Goal: Information Seeking & Learning: Find specific fact

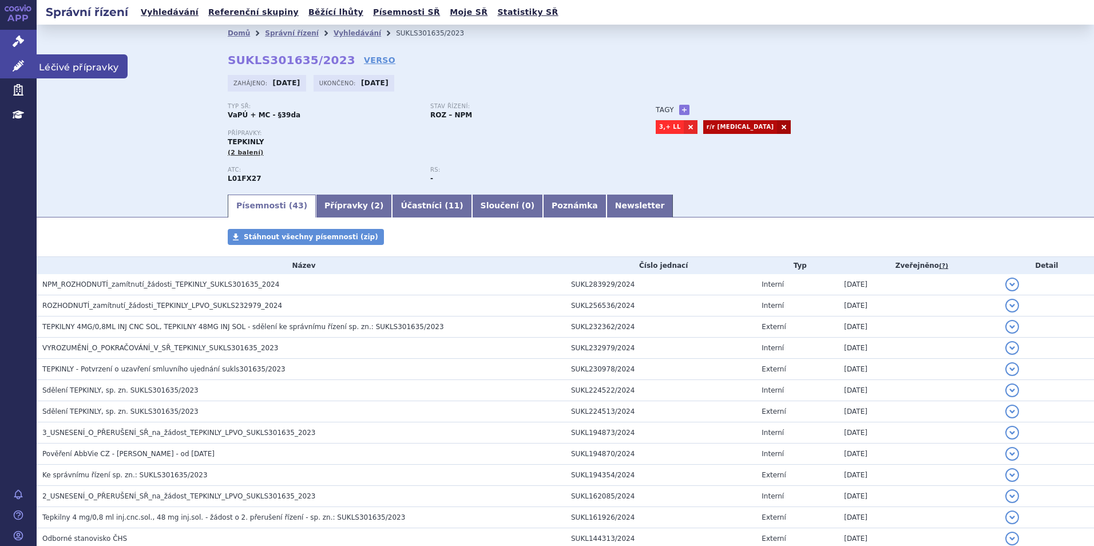
drag, startPoint x: 0, startPoint y: 0, endPoint x: 19, endPoint y: 65, distance: 67.9
click at [19, 65] on icon at bounding box center [18, 65] width 11 height 11
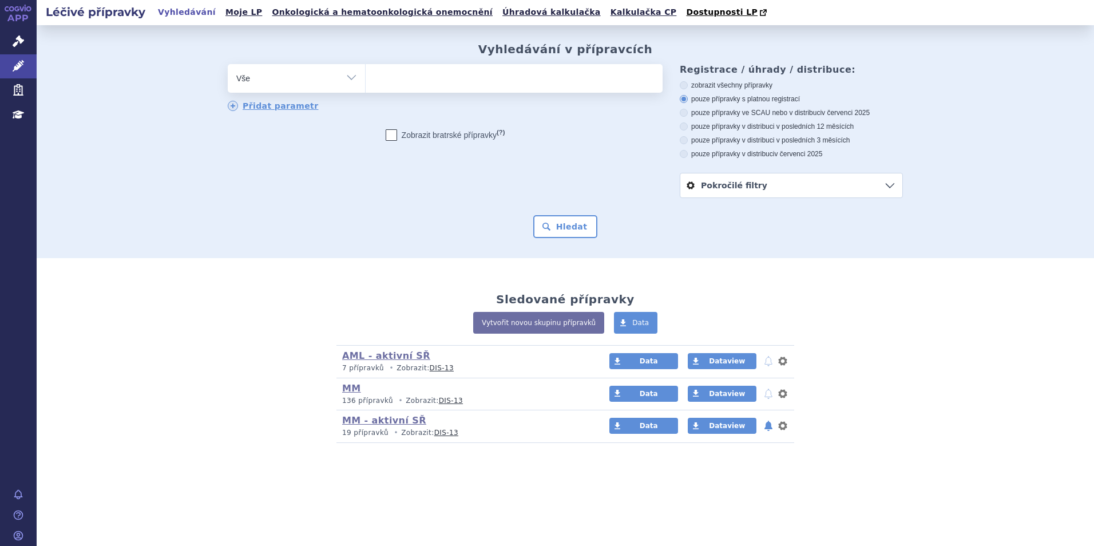
click at [423, 90] on span at bounding box center [514, 78] width 297 height 29
click at [366, 90] on select at bounding box center [365, 78] width 1 height 29
type input "co"
type input "col"
type input "colum"
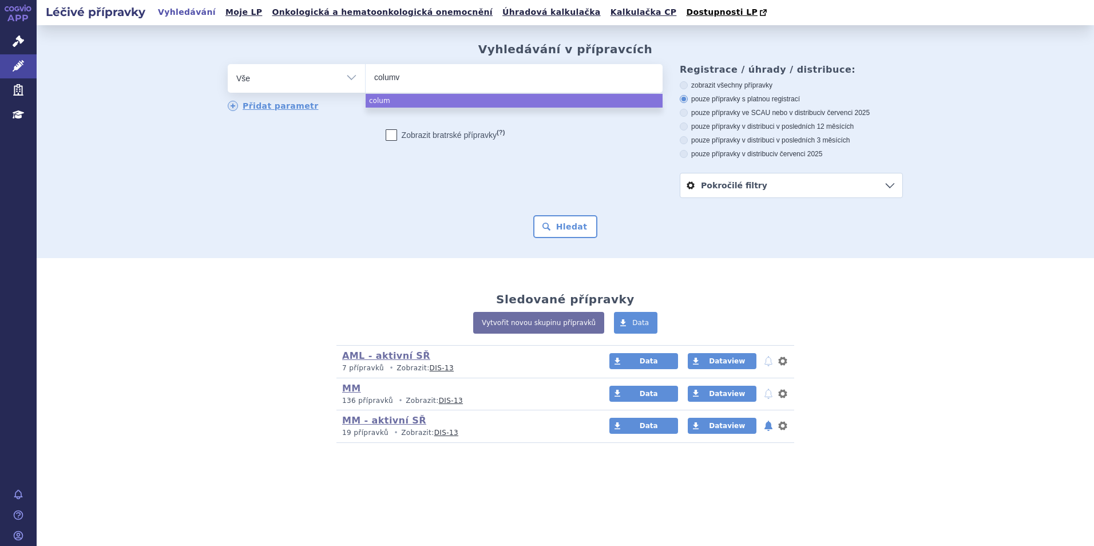
type input "columvi"
select select "columvi"
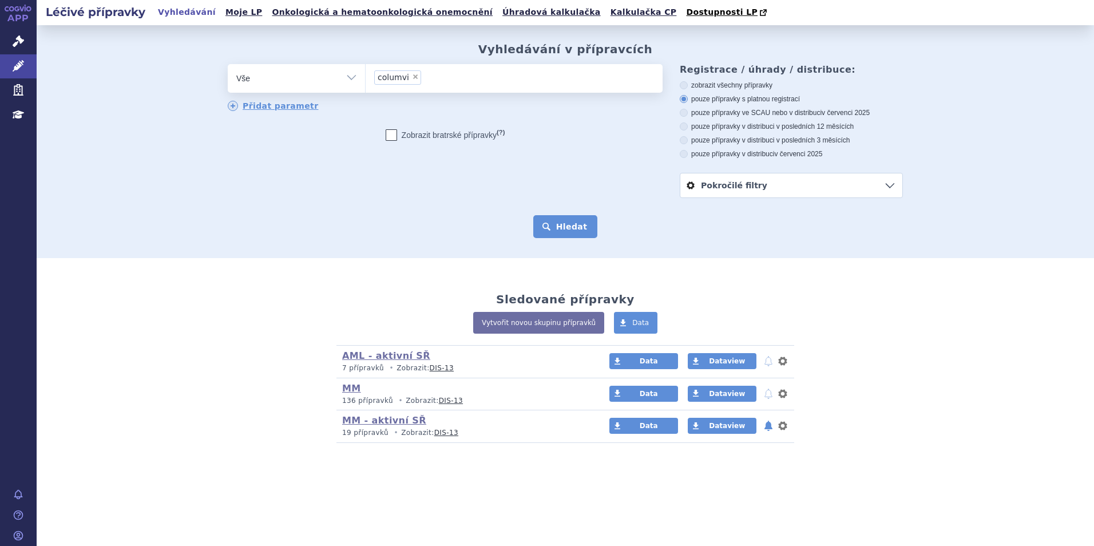
click at [579, 231] on button "Hledat" at bounding box center [565, 226] width 65 height 23
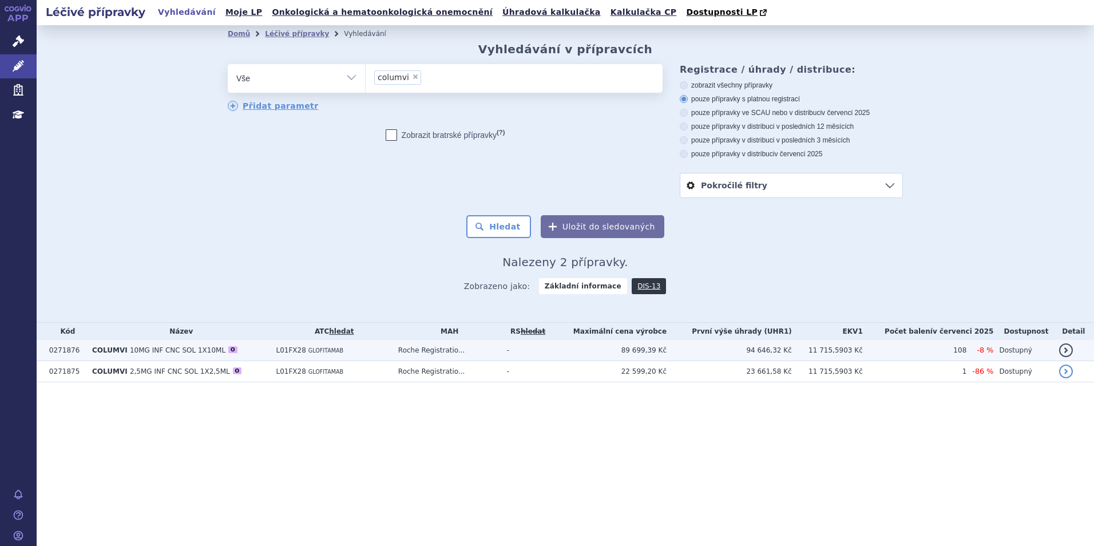
click at [254, 354] on td "COLUMVI 10MG INF CNC SOL 1X10ML O" at bounding box center [178, 350] width 184 height 21
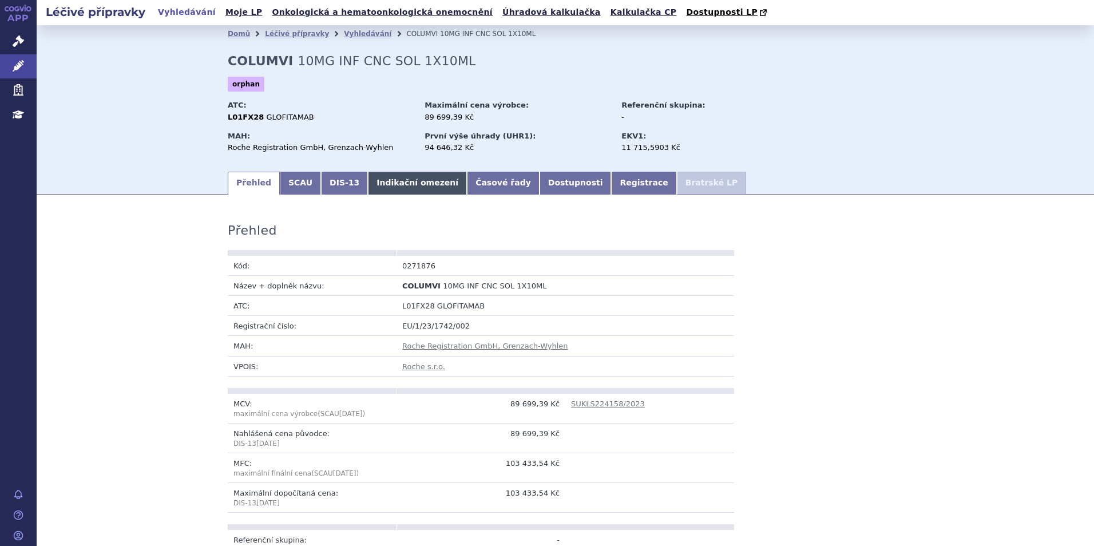
click at [397, 189] on link "Indikační omezení" at bounding box center [417, 183] width 99 height 23
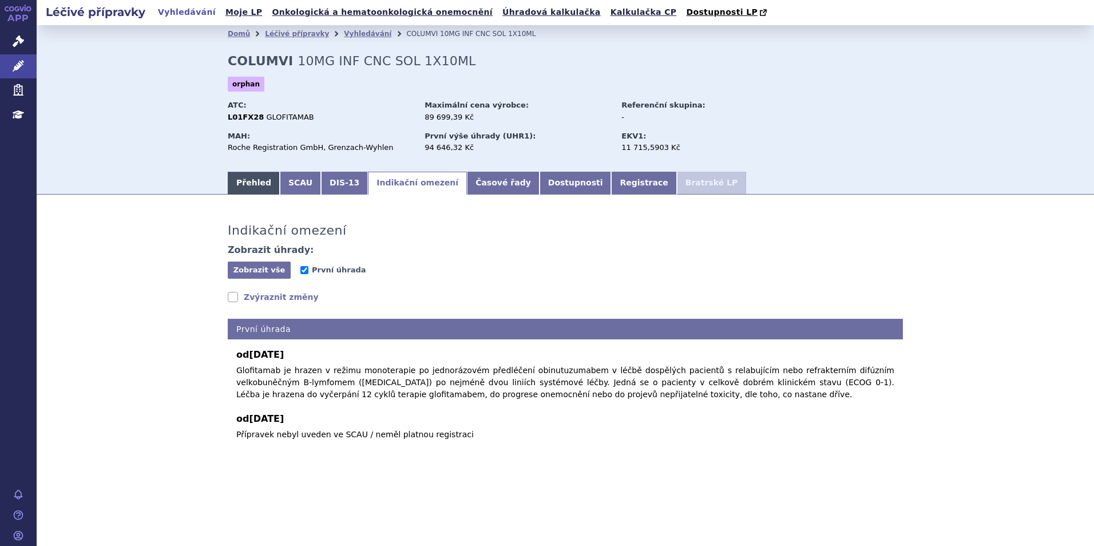
drag, startPoint x: 299, startPoint y: 180, endPoint x: 267, endPoint y: 189, distance: 33.9
click at [299, 180] on link "SCAU" at bounding box center [300, 183] width 41 height 23
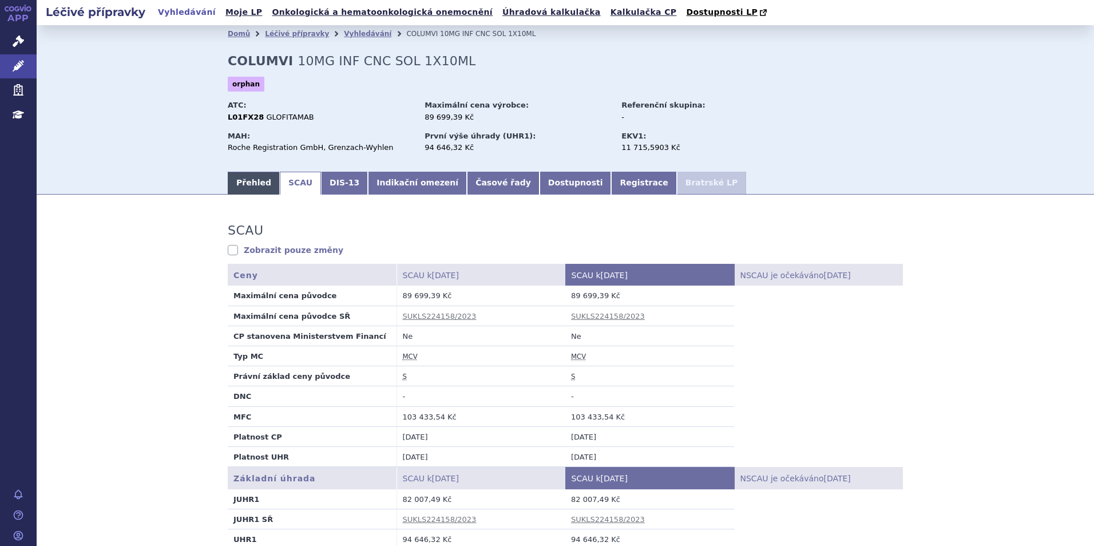
click at [264, 183] on link "Přehled" at bounding box center [254, 183] width 52 height 23
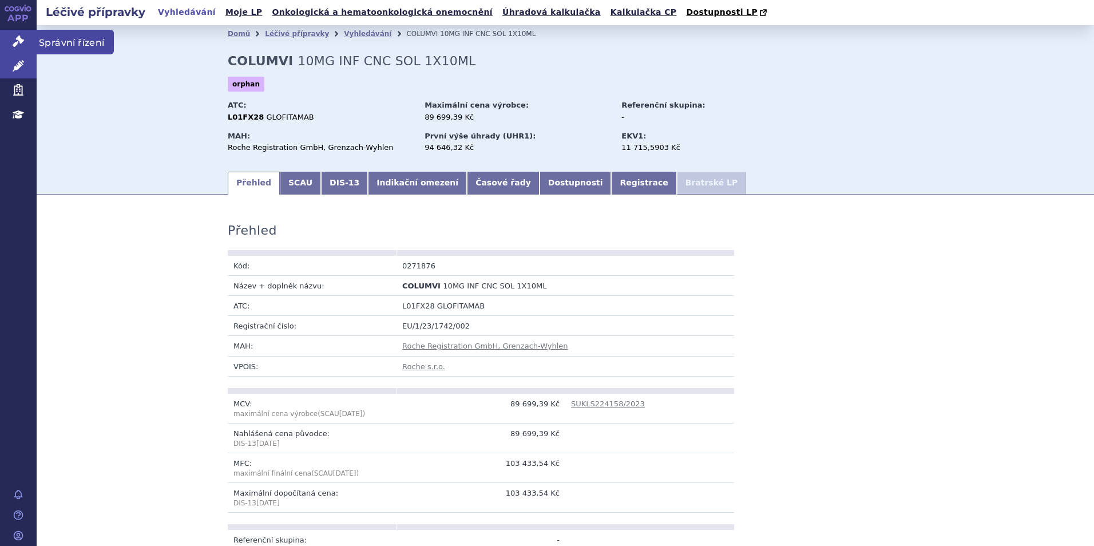
click at [24, 39] on link "Správní řízení" at bounding box center [18, 42] width 37 height 24
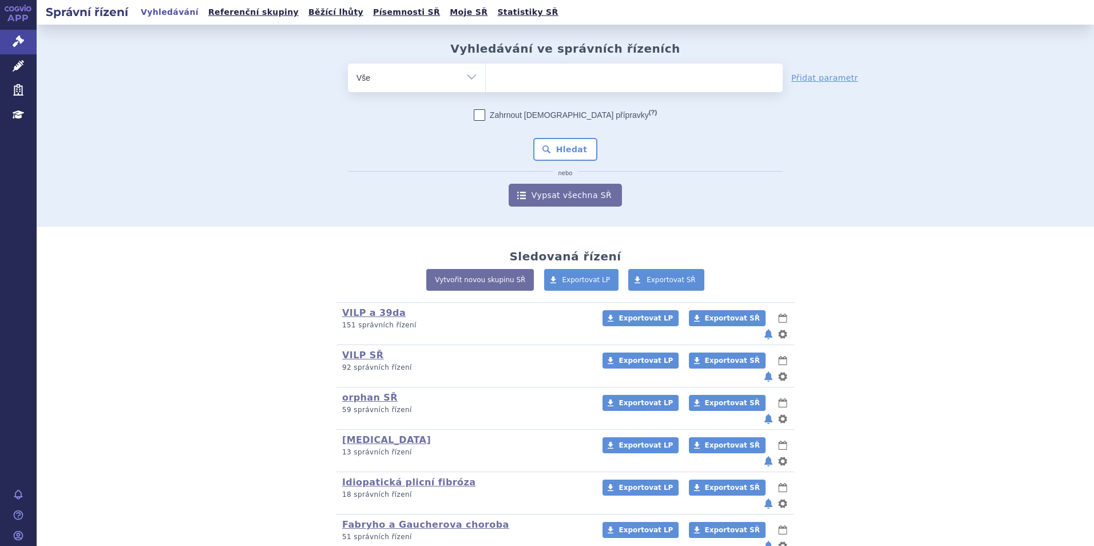
click at [568, 64] on ul at bounding box center [634, 76] width 297 height 24
click at [486, 64] on select at bounding box center [485, 77] width 1 height 29
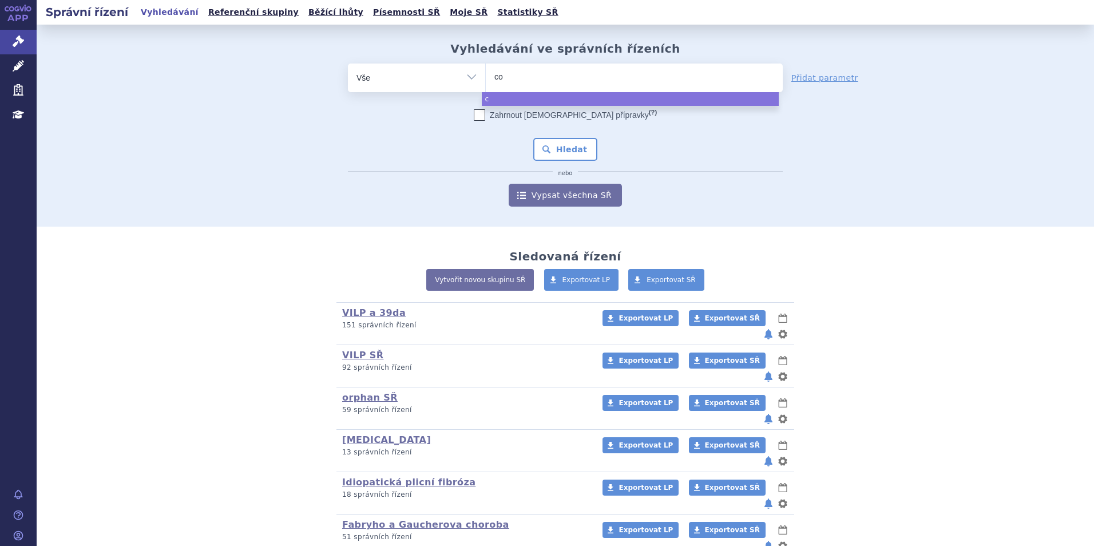
type input "col"
type input "colu"
type input "colum"
type input "columvi"
select select "columvi"
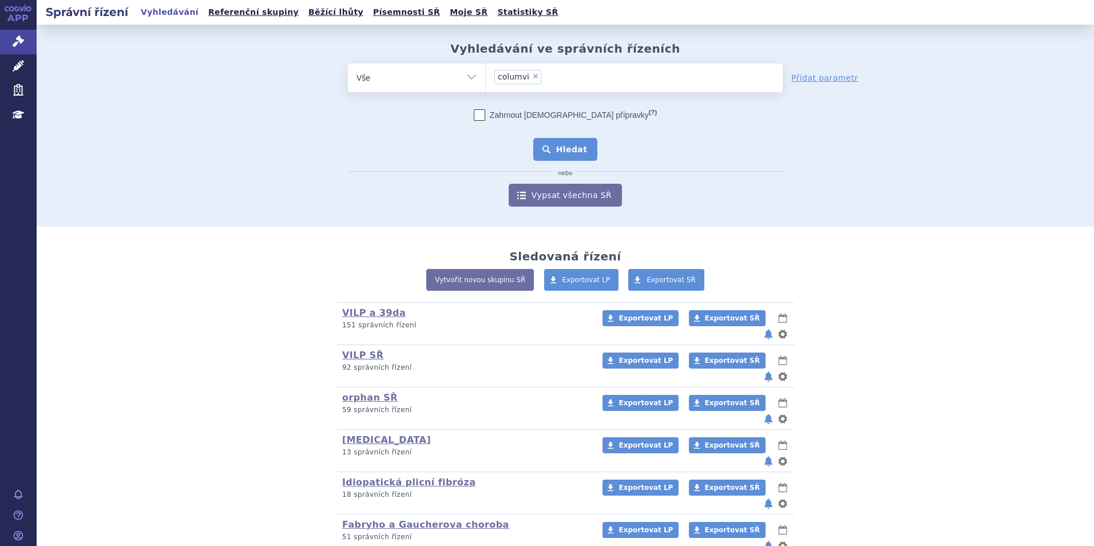
click at [569, 145] on button "Hledat" at bounding box center [565, 149] width 65 height 23
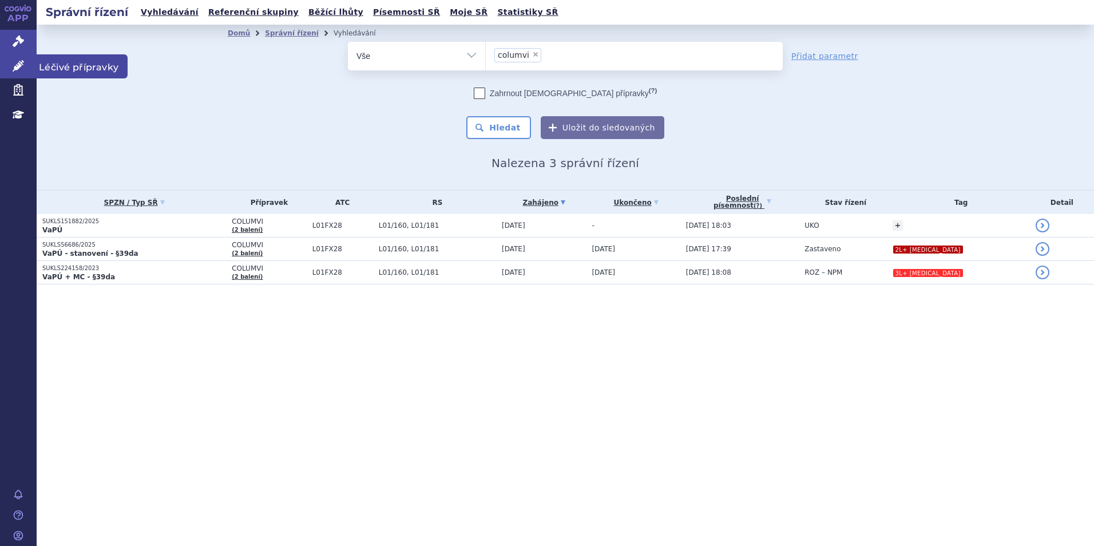
click at [23, 66] on icon at bounding box center [18, 65] width 11 height 11
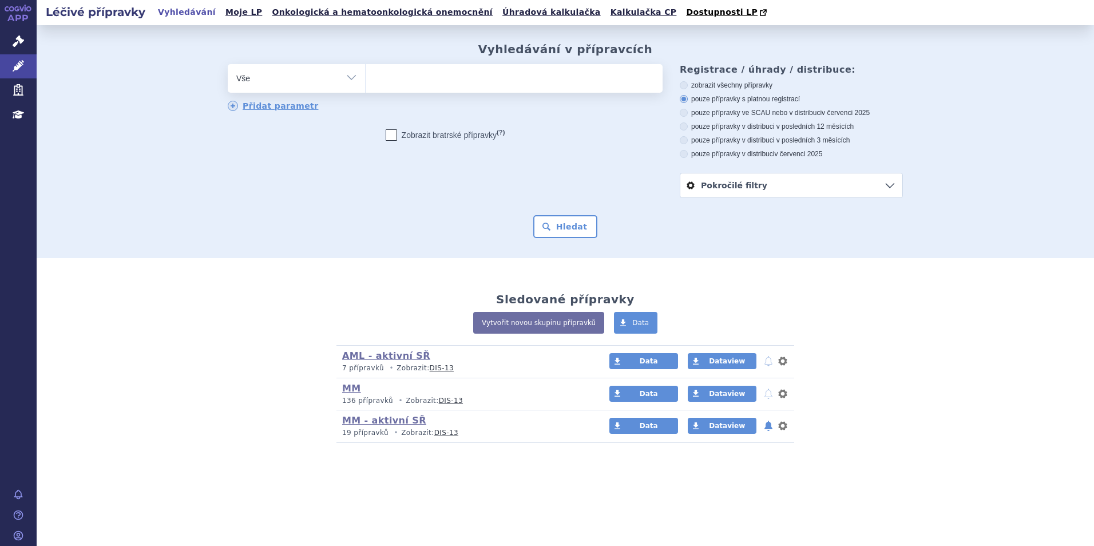
click at [380, 77] on input "search" at bounding box center [377, 77] width 6 height 14
type input "co"
type input "col"
type input "colum"
type input "columvi"
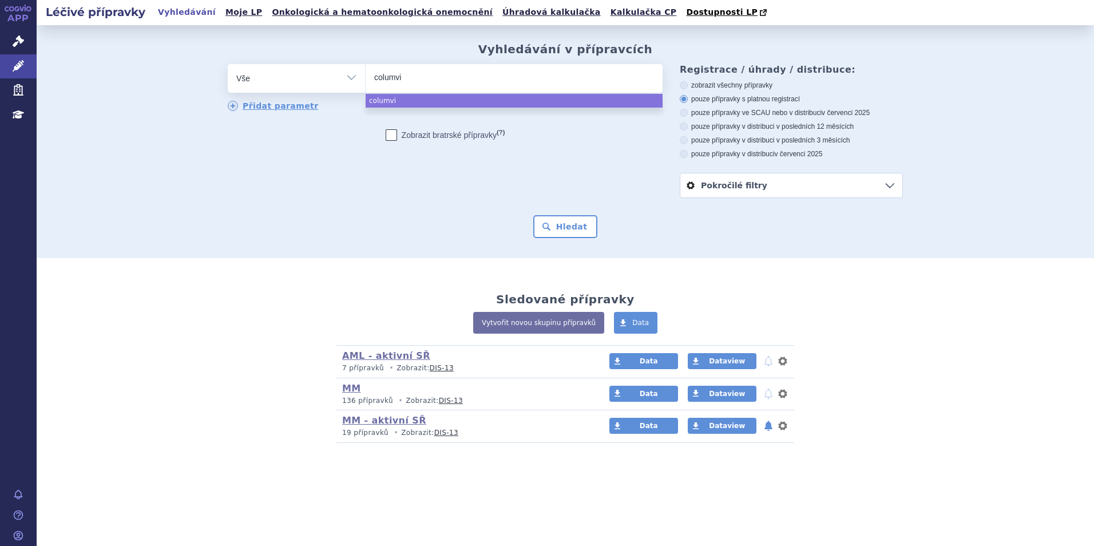
select select "columvi"
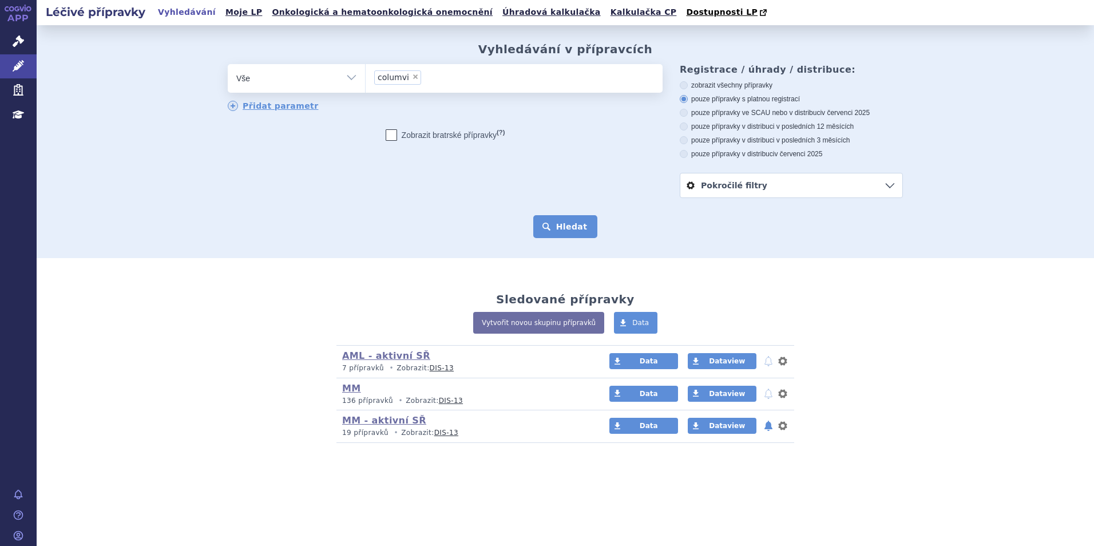
click at [585, 219] on button "Hledat" at bounding box center [565, 226] width 65 height 23
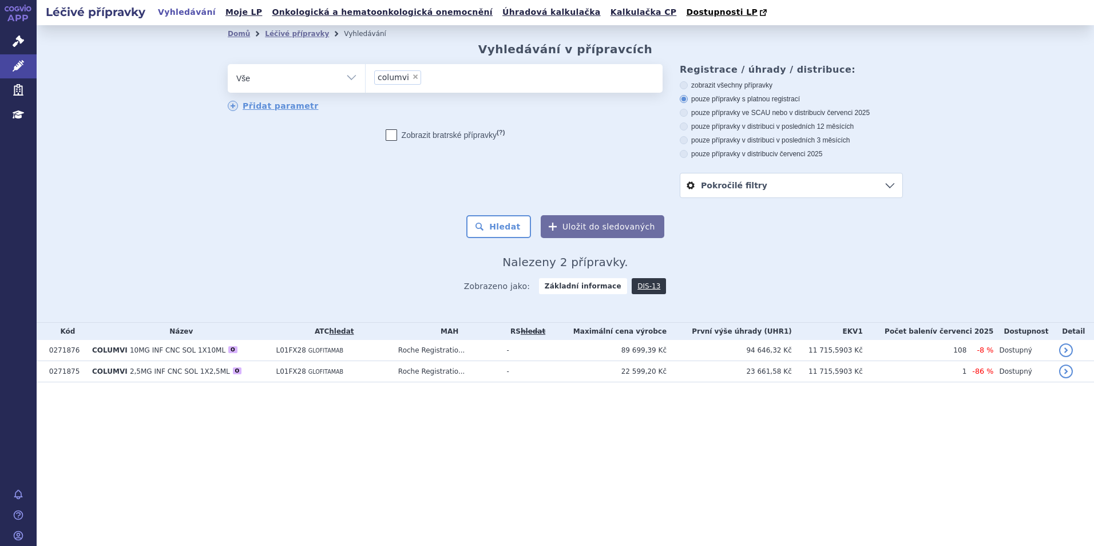
click at [159, 351] on span "10MG INF CNC SOL 1X10ML" at bounding box center [178, 350] width 96 height 8
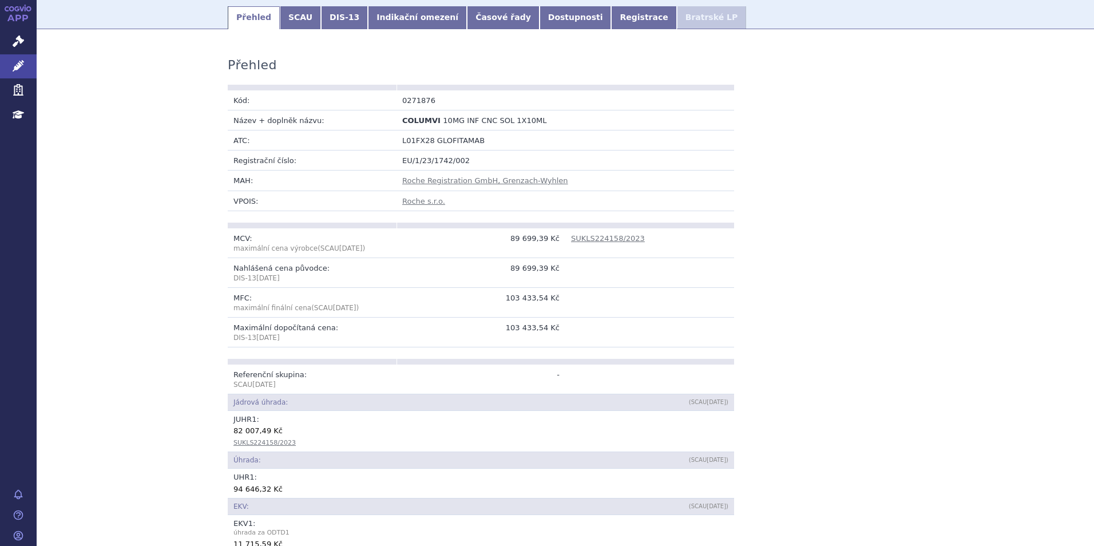
scroll to position [172, 0]
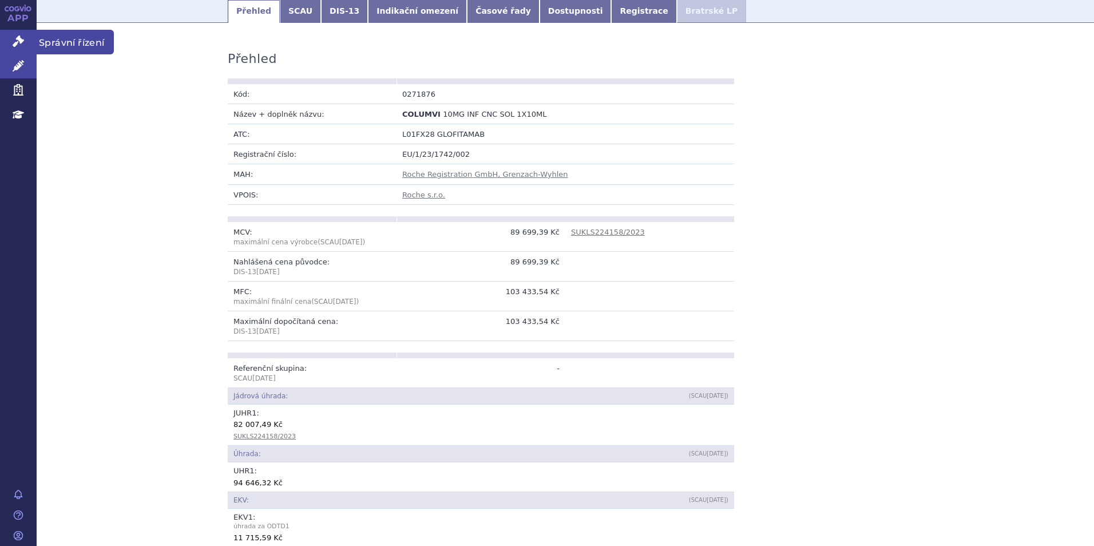
click at [21, 38] on icon at bounding box center [18, 40] width 11 height 11
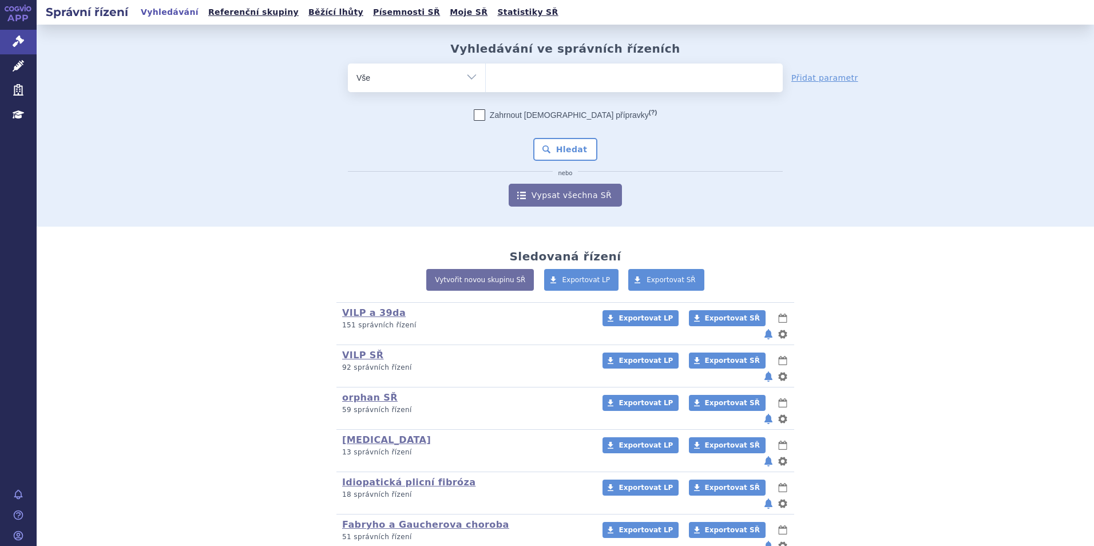
click at [543, 75] on ul at bounding box center [634, 76] width 297 height 24
click at [486, 75] on select at bounding box center [485, 77] width 1 height 29
type input "zy"
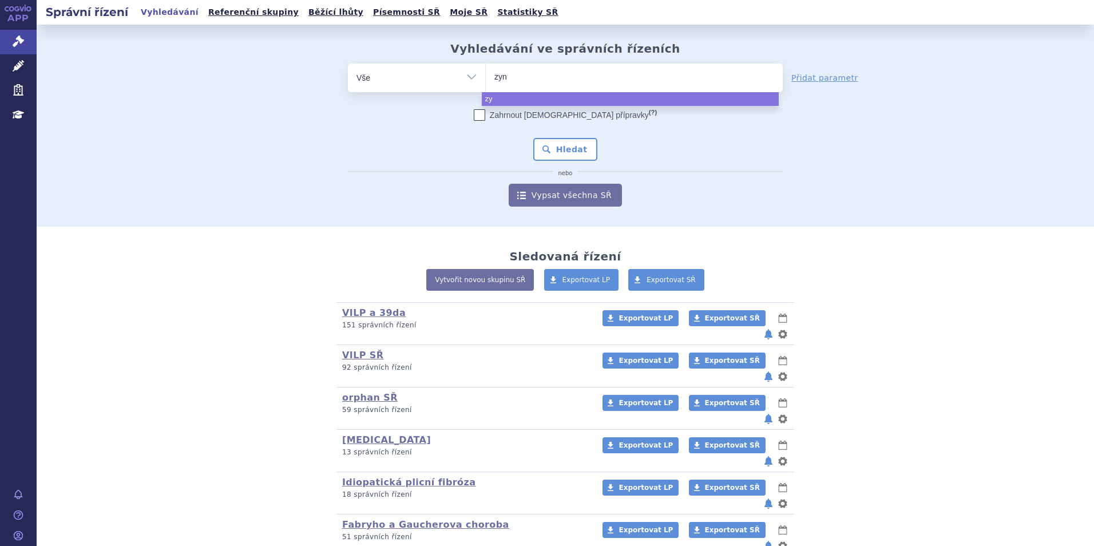
type input "zynl"
type input "zynlo"
type input "zynlon"
type input "[MEDICAL_DATA]"
select select "[MEDICAL_DATA]"
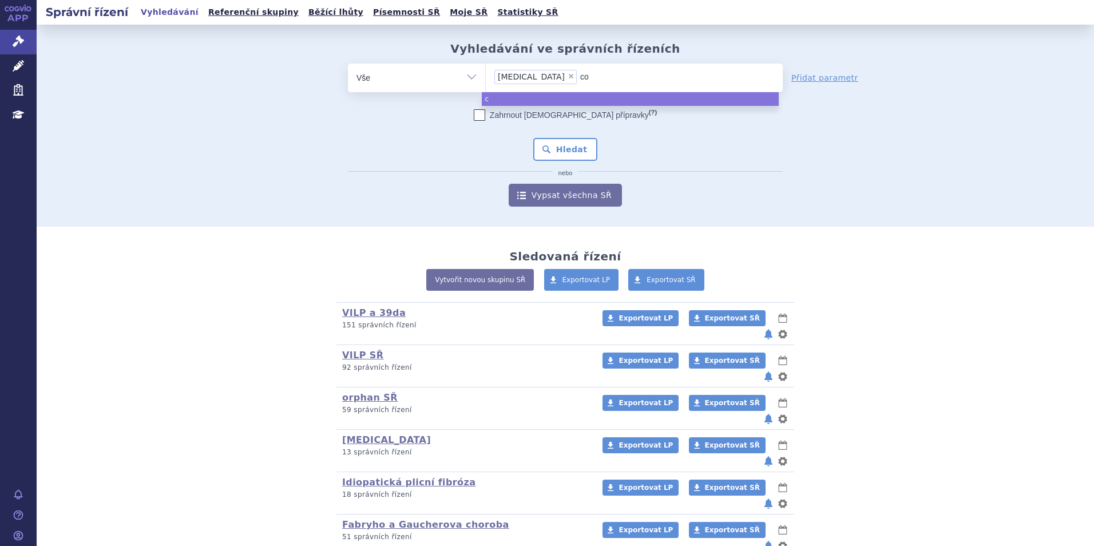
type input "col"
type input "colu"
type input "columv"
type input "columvi"
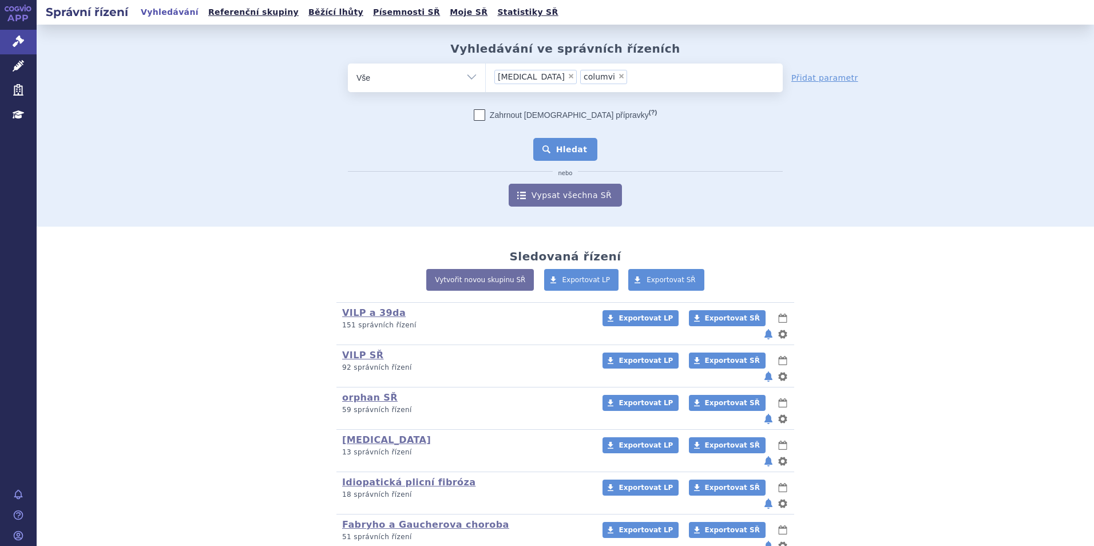
click at [549, 149] on button "Hledat" at bounding box center [565, 149] width 65 height 23
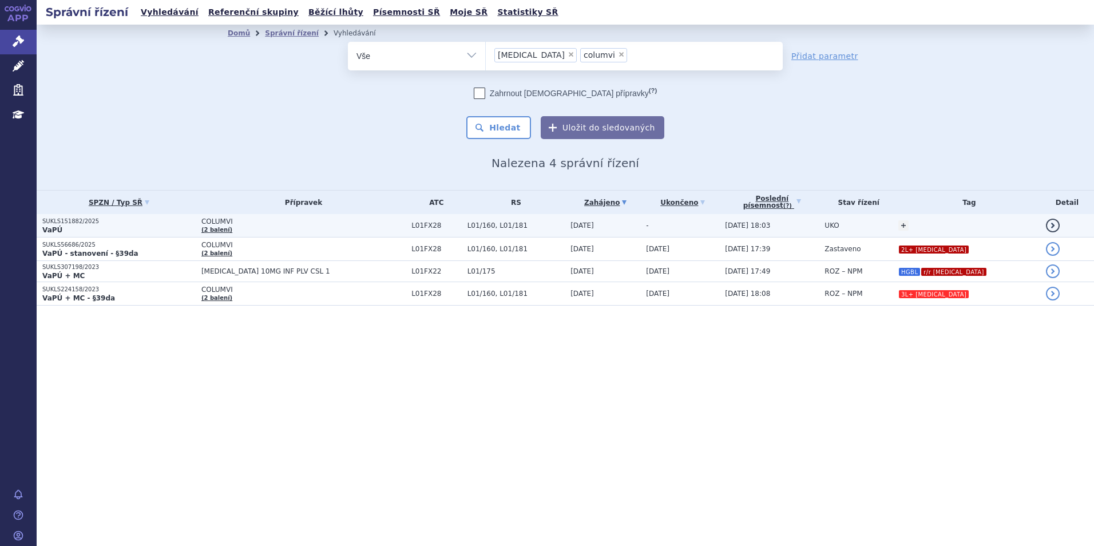
click at [284, 220] on span "COLUMVI" at bounding box center [303, 221] width 204 height 8
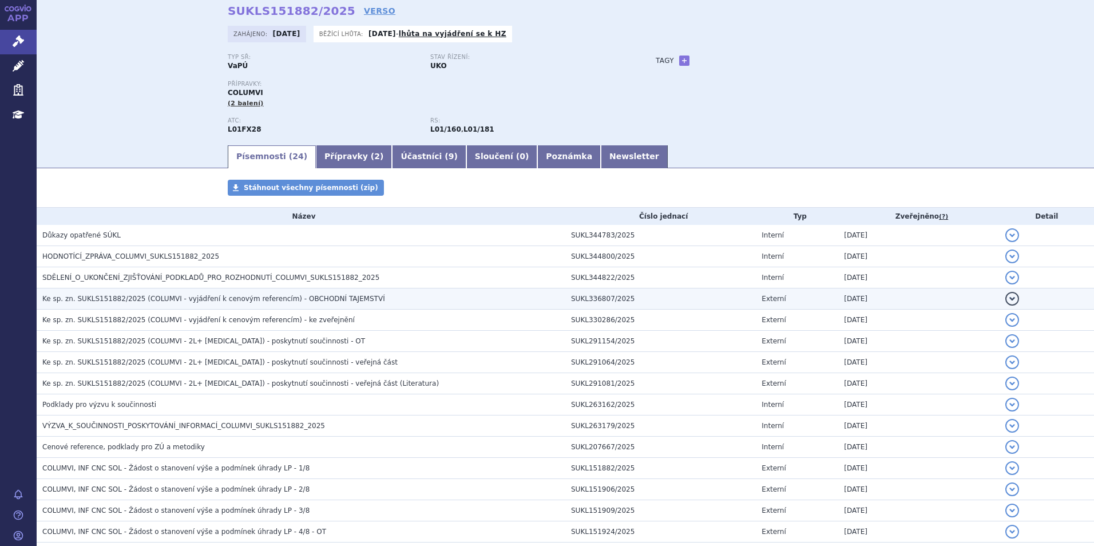
scroll to position [229, 0]
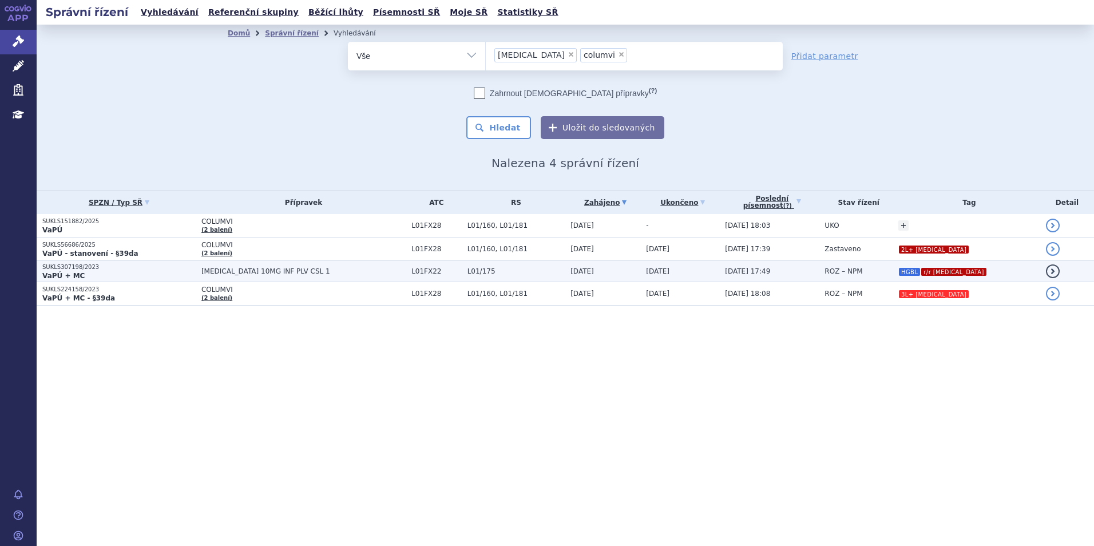
click at [241, 262] on td "[MEDICAL_DATA] 10MG INF PLV CSL 1" at bounding box center [301, 271] width 210 height 21
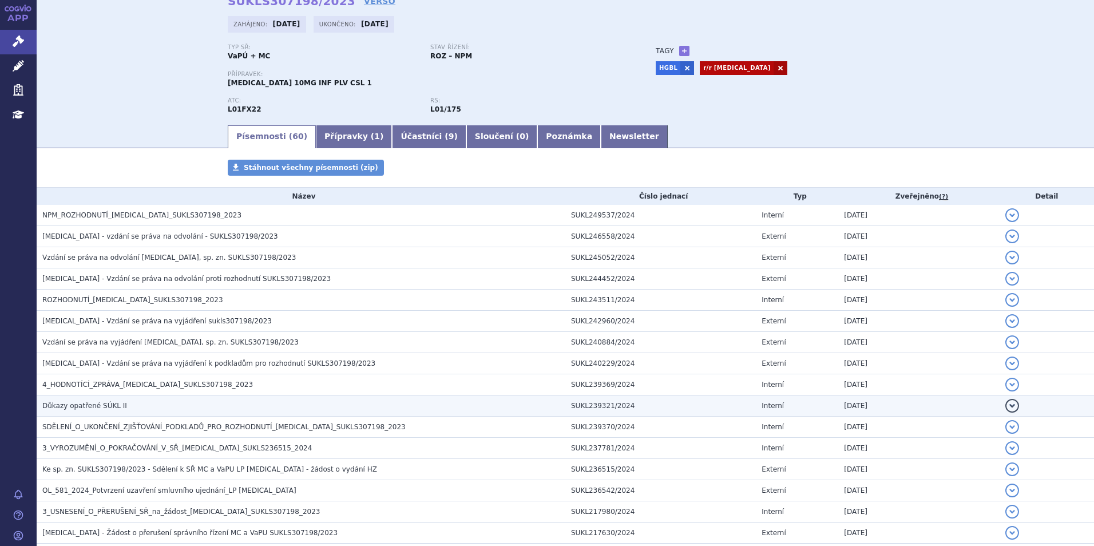
scroll to position [172, 0]
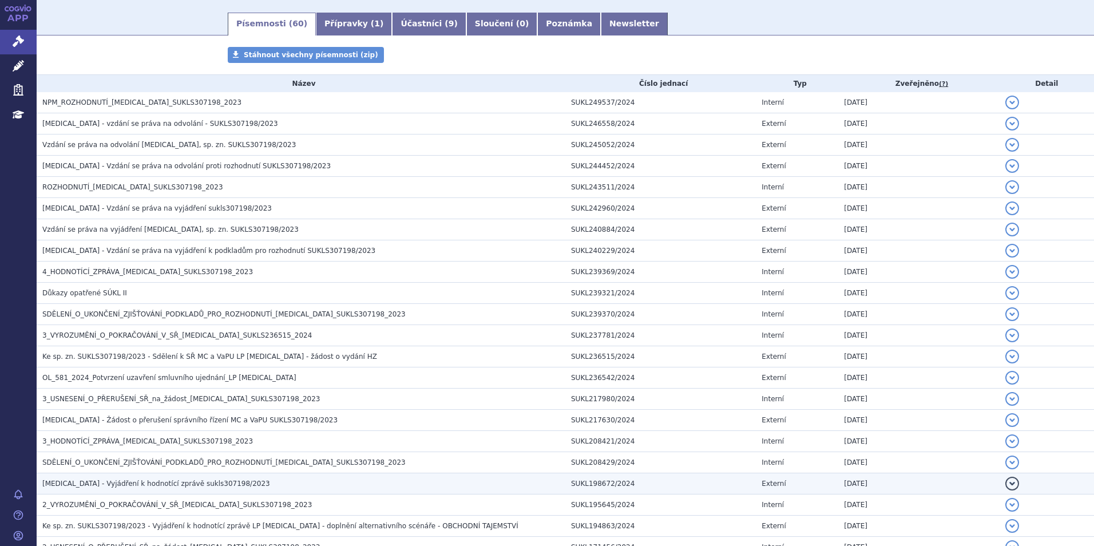
click at [185, 483] on span "[MEDICAL_DATA] - Vyjádření k hodnotící zprávě sukls307198/2023" at bounding box center [156, 484] width 228 height 8
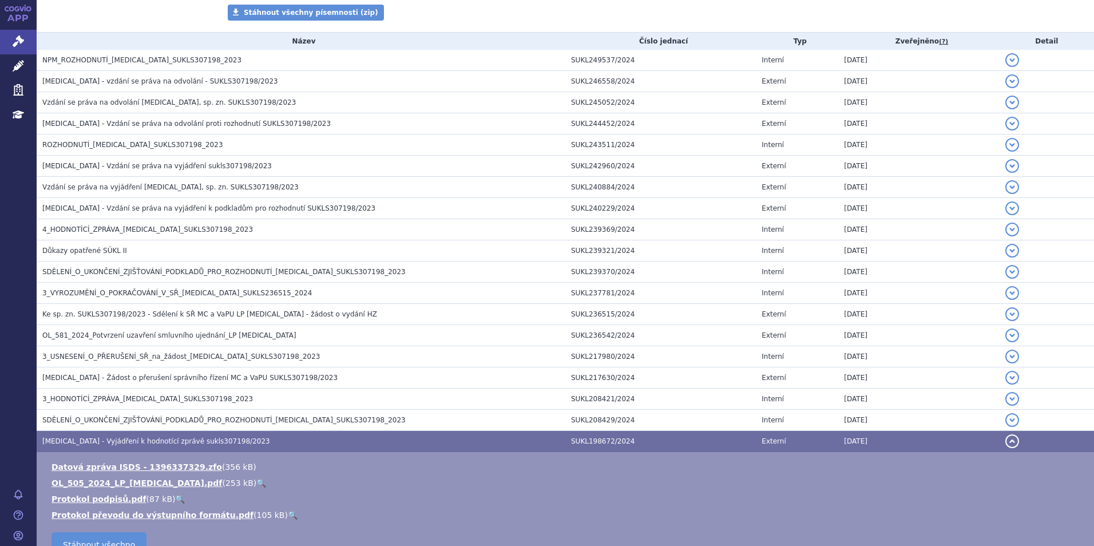
scroll to position [515, 0]
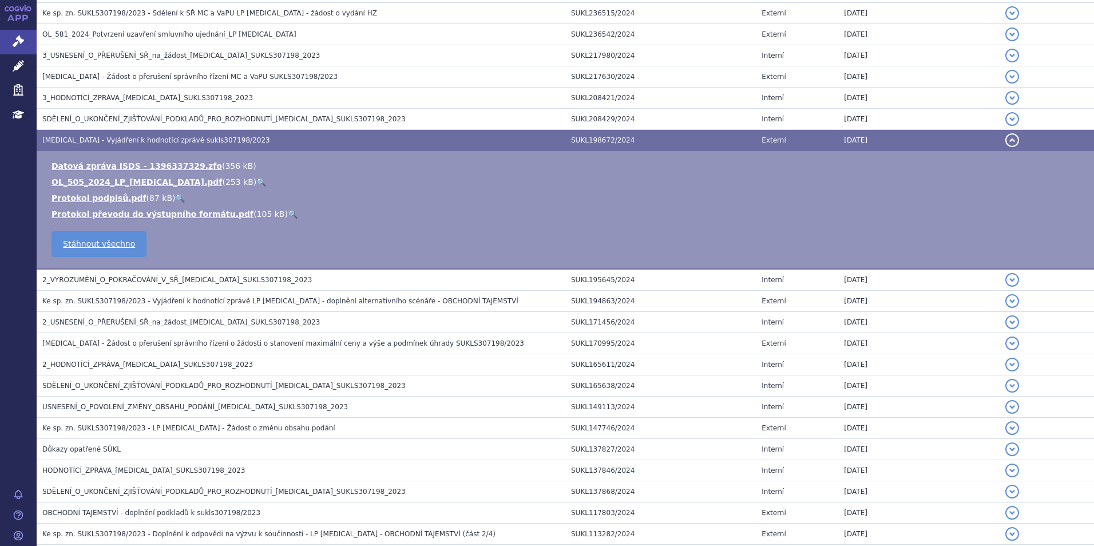
click at [256, 183] on link "🔍" at bounding box center [261, 181] width 10 height 9
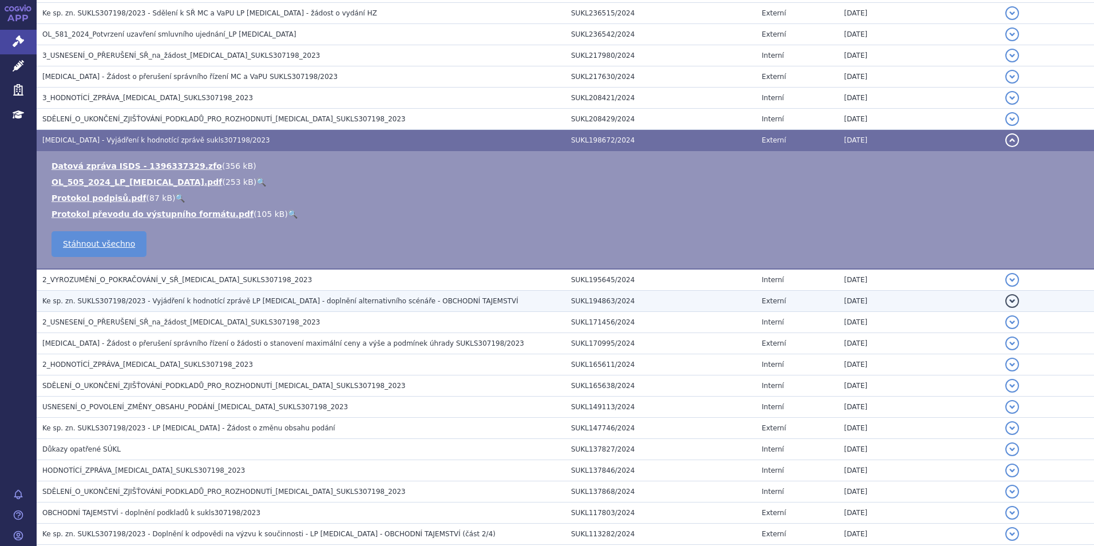
click at [219, 294] on td "Ke sp. zn. SUKLS307198/2023 - Vyjádření k hodnotící zprávě LP [MEDICAL_DATA] - …" at bounding box center [301, 301] width 529 height 21
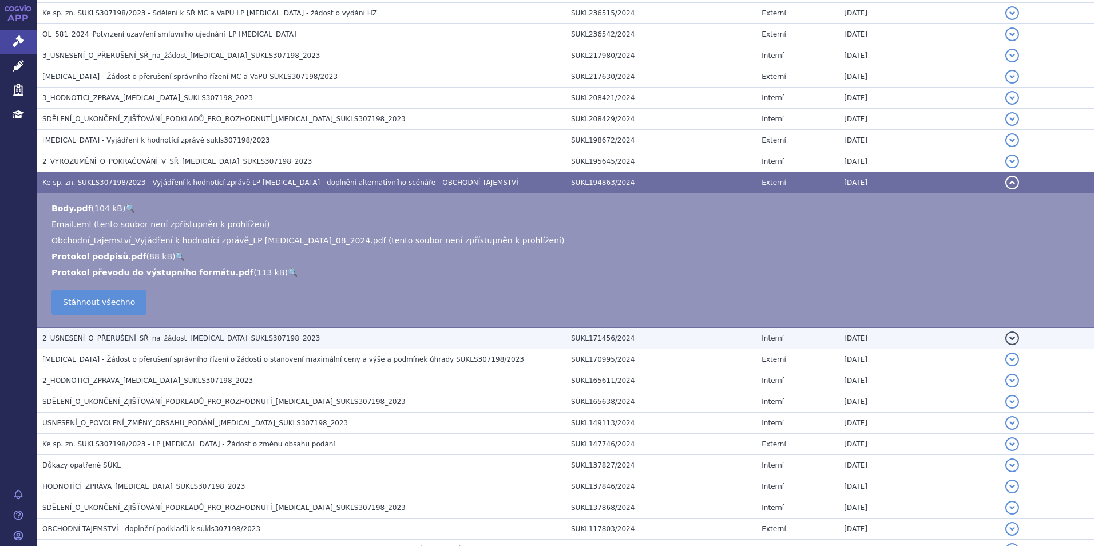
click at [161, 339] on span "2_USNESENÍ_O_PŘERUŠENÍ_SŘ_na_žádost_ZYNLONTA_SUKLS307198_2023" at bounding box center [181, 338] width 278 height 8
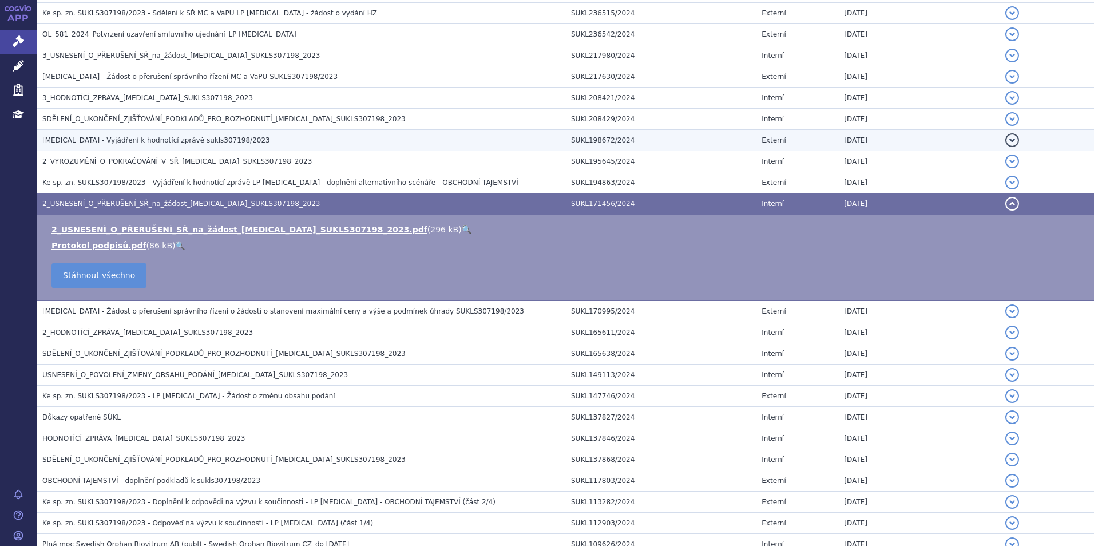
click at [160, 143] on span "ZYNLONTA - Vyjádření k hodnotící zprávě sukls307198/2023" at bounding box center [156, 140] width 228 height 8
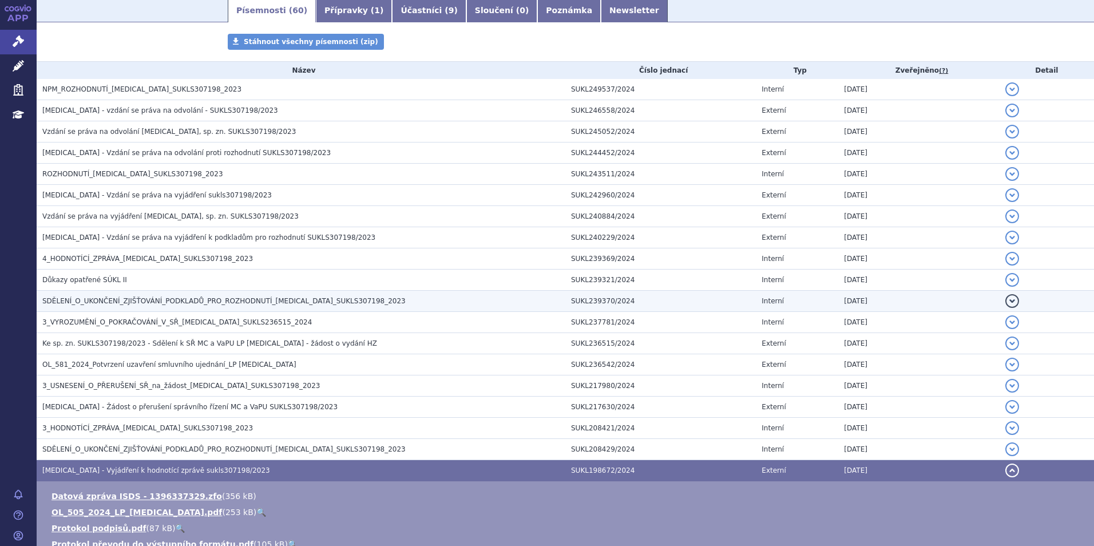
scroll to position [0, 0]
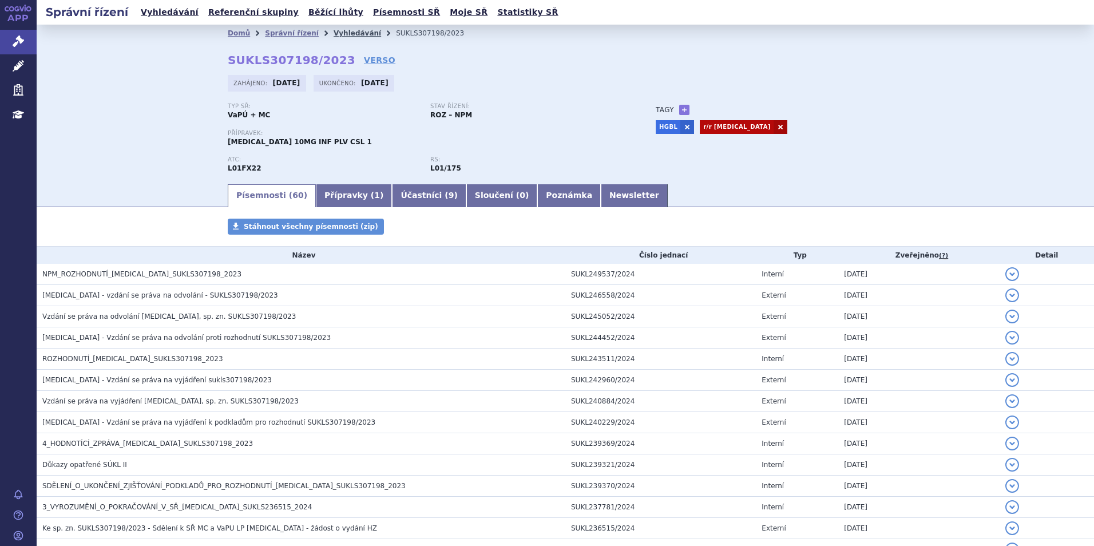
click at [334, 33] on link "Vyhledávání" at bounding box center [357, 33] width 47 height 8
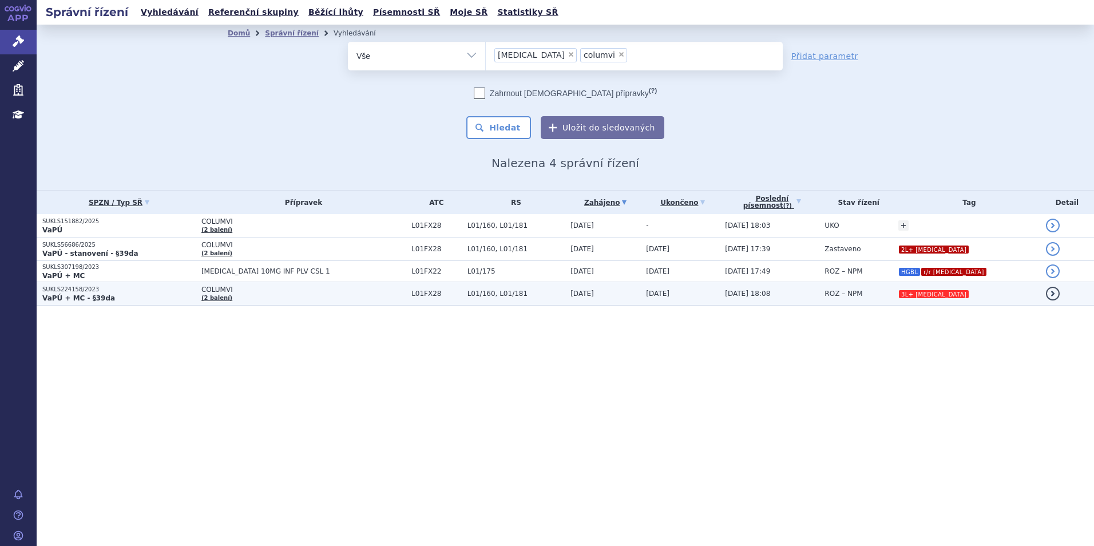
click at [306, 295] on td "COLUMVI (2 balení)" at bounding box center [301, 293] width 210 height 23
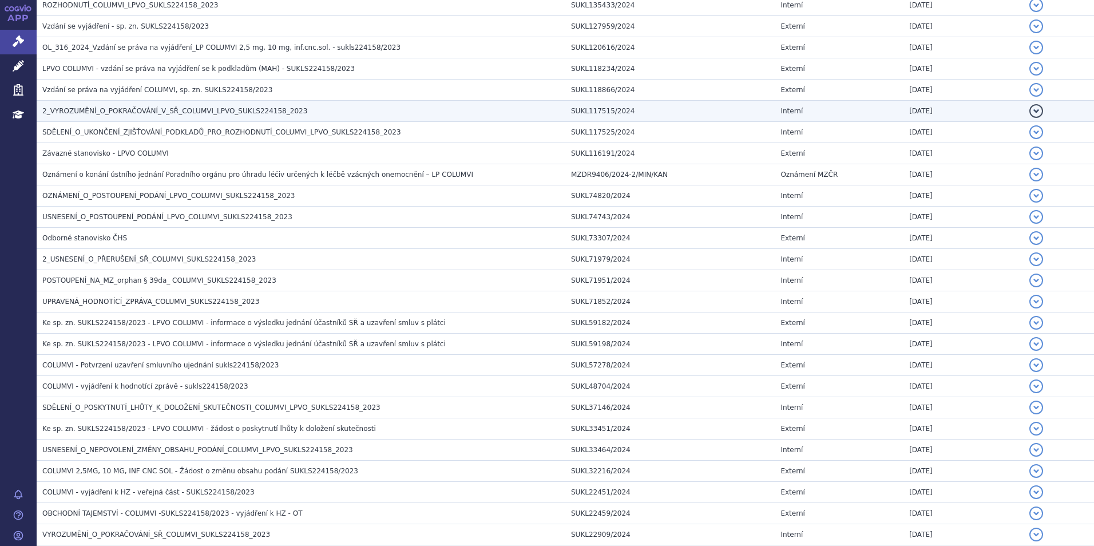
scroll to position [458, 0]
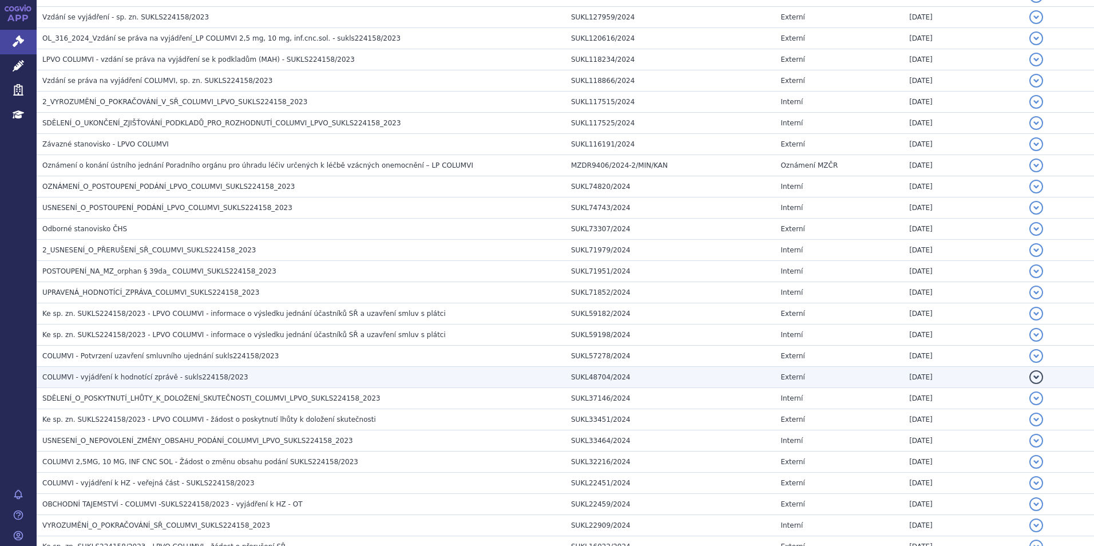
click at [254, 379] on h3 "COLUMVI - vyjádření k hodnotící zprávě - sukls224158/2023" at bounding box center [303, 376] width 523 height 11
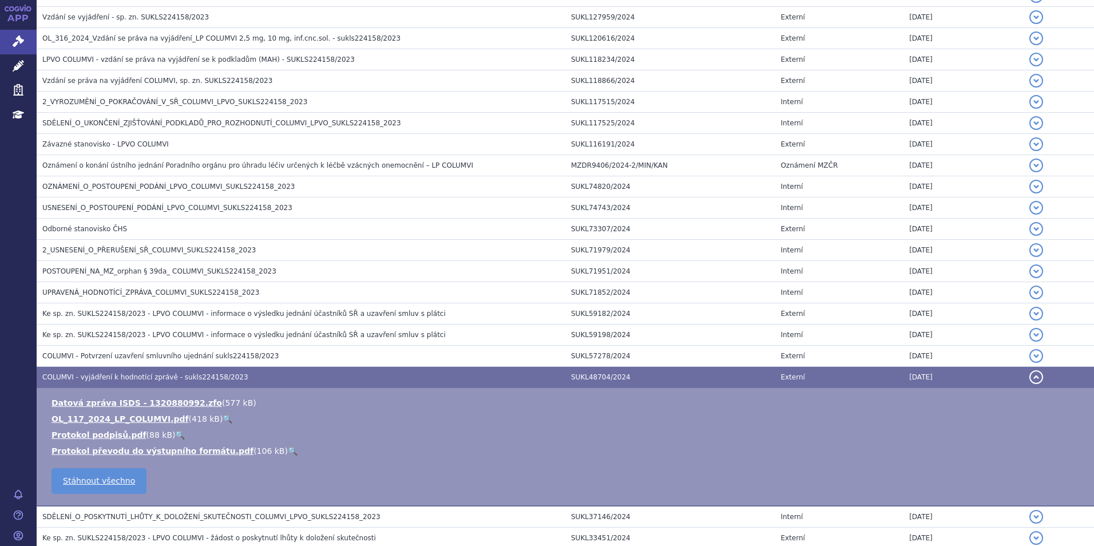
click at [223, 418] on link "🔍" at bounding box center [228, 418] width 10 height 9
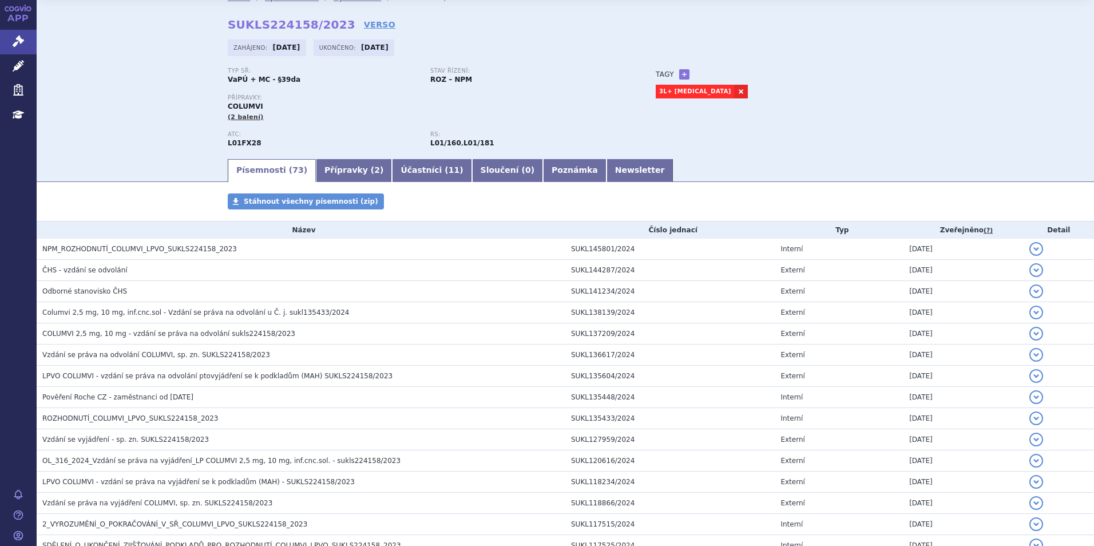
scroll to position [0, 0]
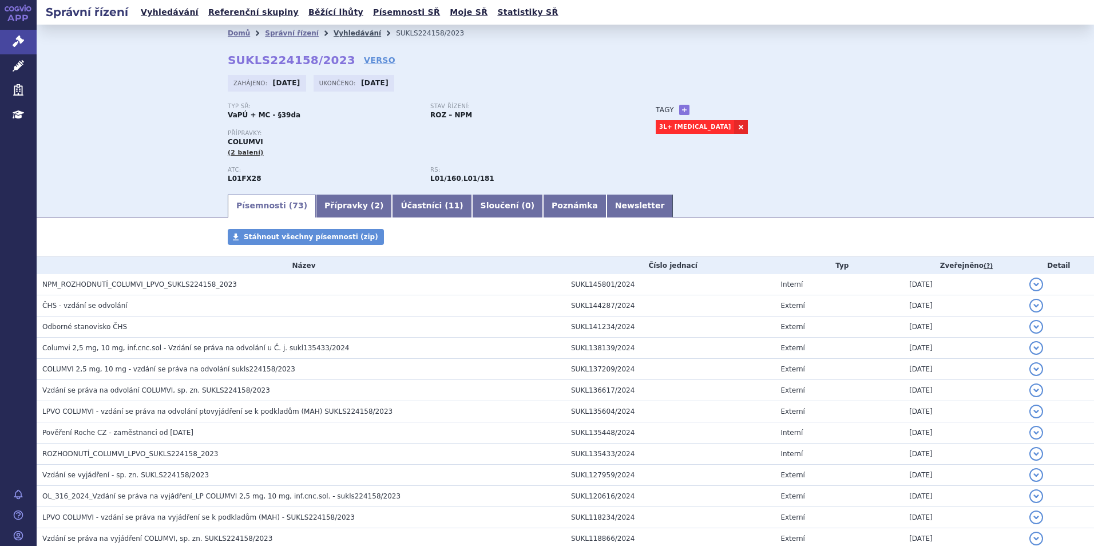
click at [334, 33] on link "Vyhledávání" at bounding box center [357, 33] width 47 height 8
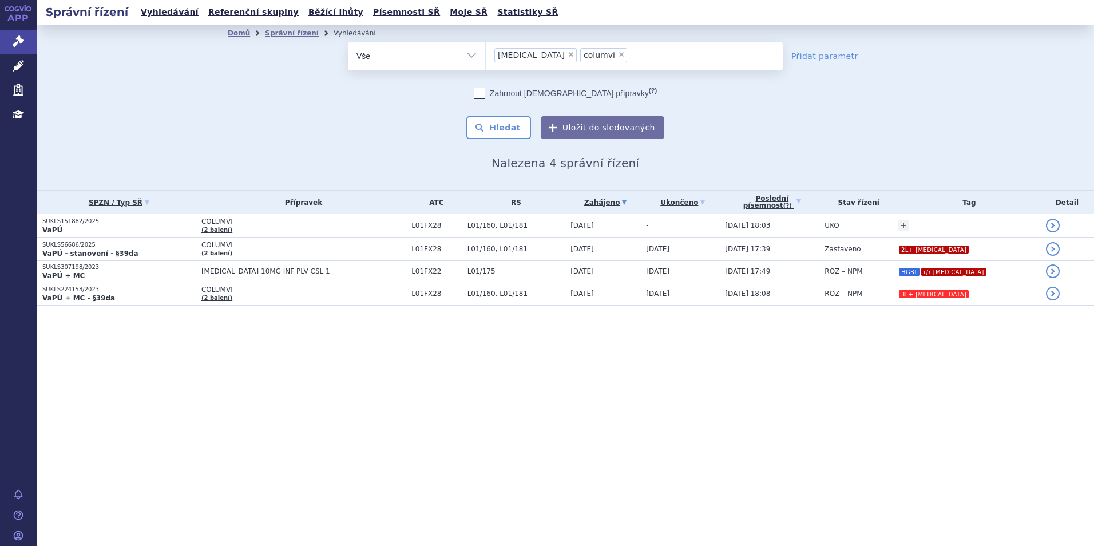
click at [568, 54] on span "×" at bounding box center [571, 54] width 7 height 7
click at [486, 54] on select "[MEDICAL_DATA] columvi" at bounding box center [485, 55] width 1 height 29
select select "columvi"
click at [396, 407] on div "Správní řízení Vyhledávání Referenční skupiny Běžící lhůty Písemnosti SŘ Moje S…" at bounding box center [566, 273] width 1058 height 546
click at [532, 56] on span "×" at bounding box center [535, 54] width 7 height 7
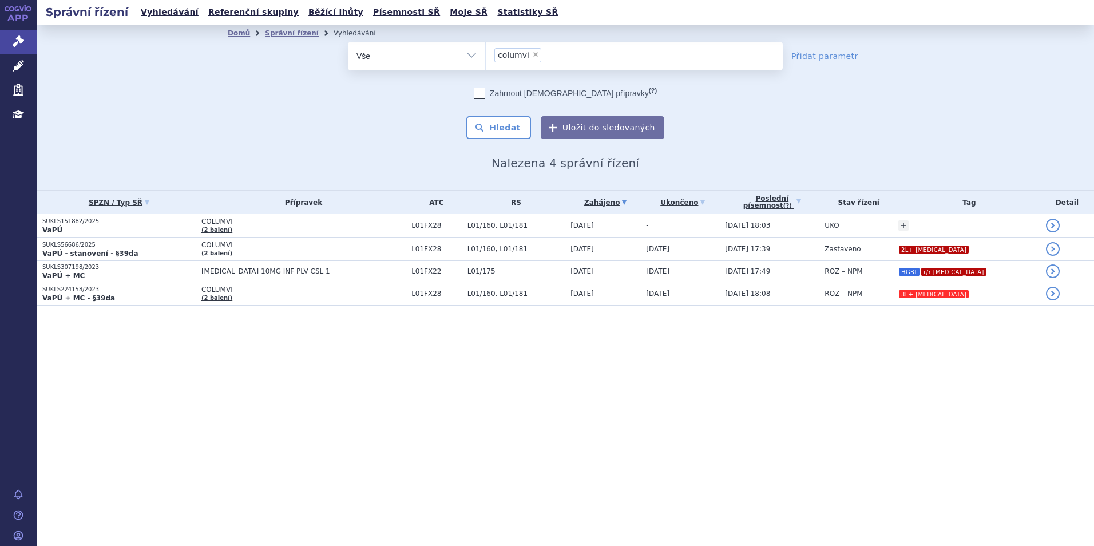
click at [486, 56] on select "[MEDICAL_DATA] columvi" at bounding box center [485, 55] width 1 height 29
select select
click at [529, 56] on ul at bounding box center [634, 54] width 297 height 24
click at [486, 56] on select "[MEDICAL_DATA] columvi" at bounding box center [485, 55] width 1 height 29
type input "he"
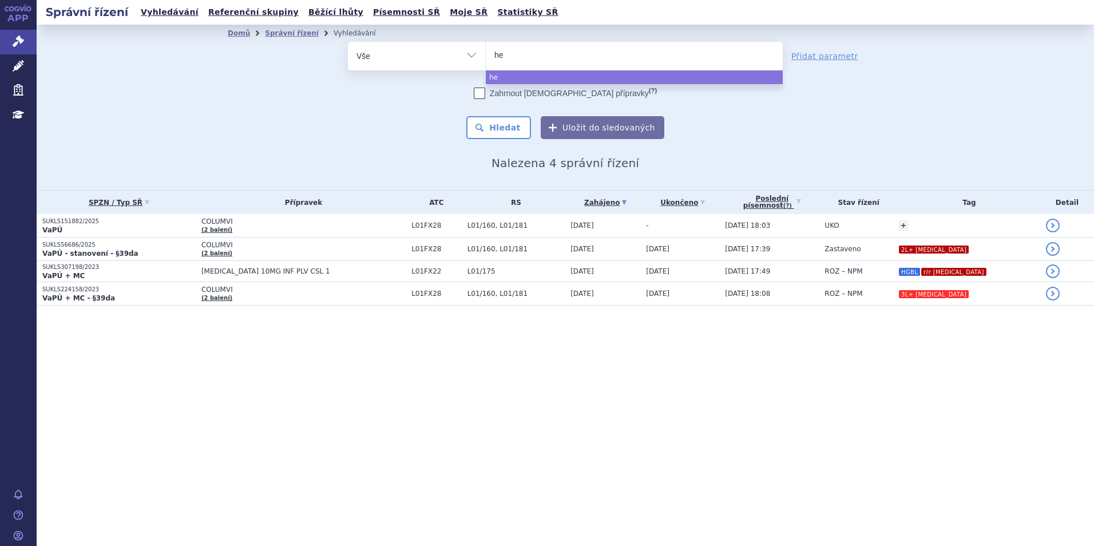
type input "het"
type input "hetr"
type input "hetro"
type input "hetroni"
type input "hetronifl"
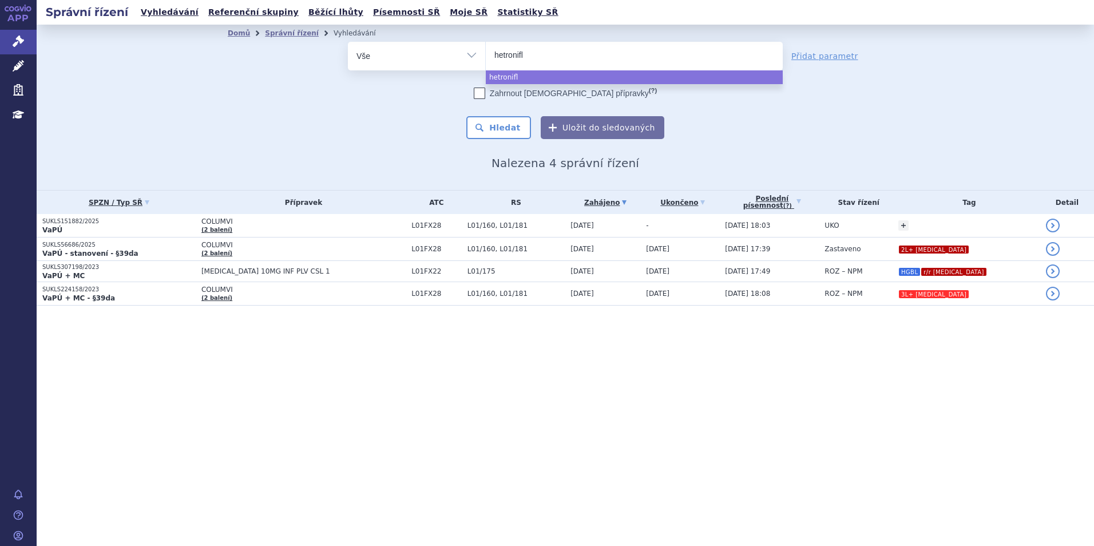
type input "hetronifly"
select select "hetronifly"
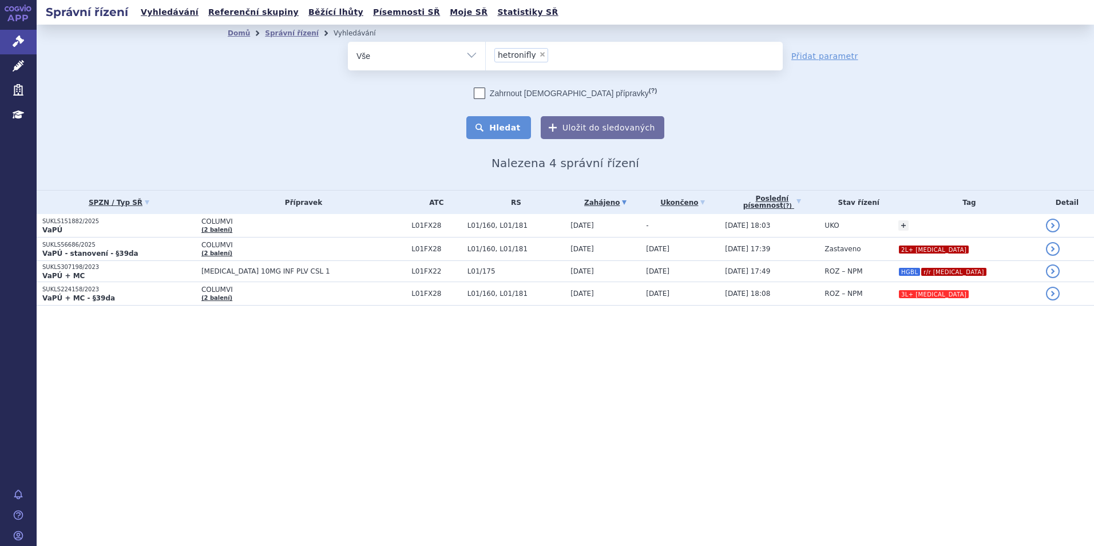
click at [524, 126] on button "Hledat" at bounding box center [498, 127] width 65 height 23
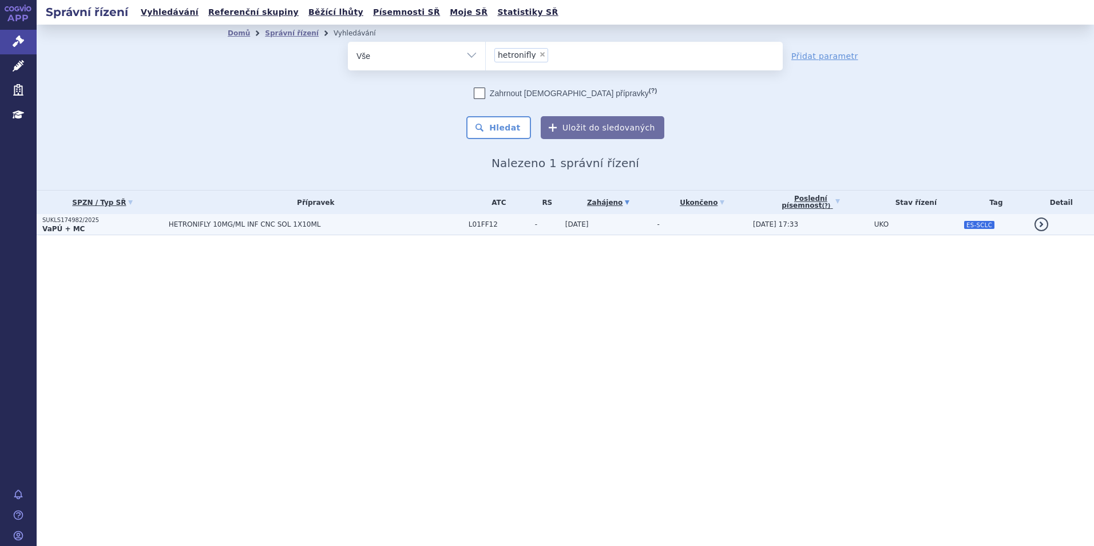
click at [151, 220] on p "SUKLS174982/2025" at bounding box center [102, 220] width 121 height 8
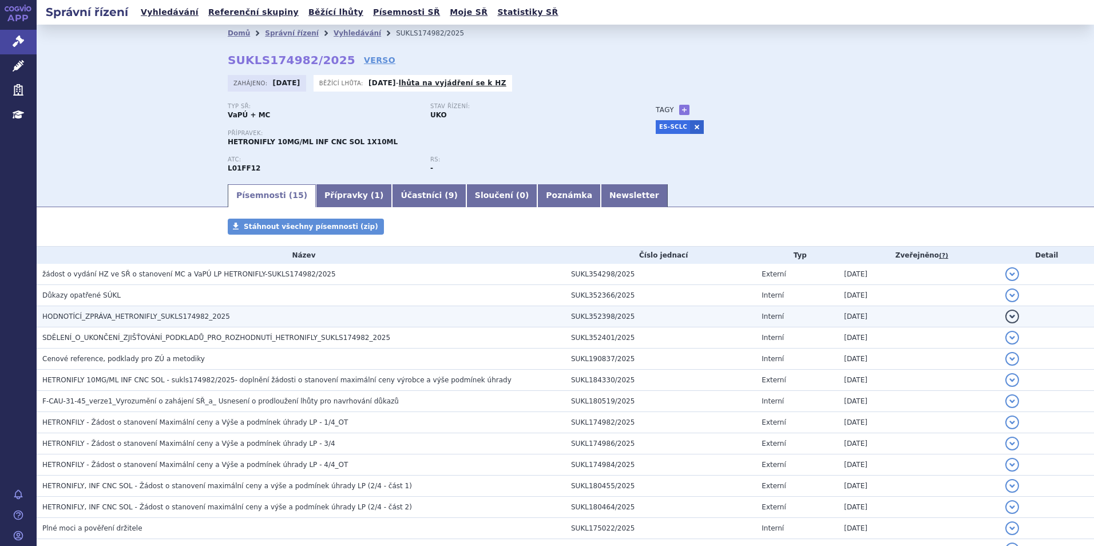
click at [189, 310] on td "HODNOTÍCÍ_ZPRÁVA_HETRONIFLY_SUKLS174982_2025" at bounding box center [301, 316] width 529 height 21
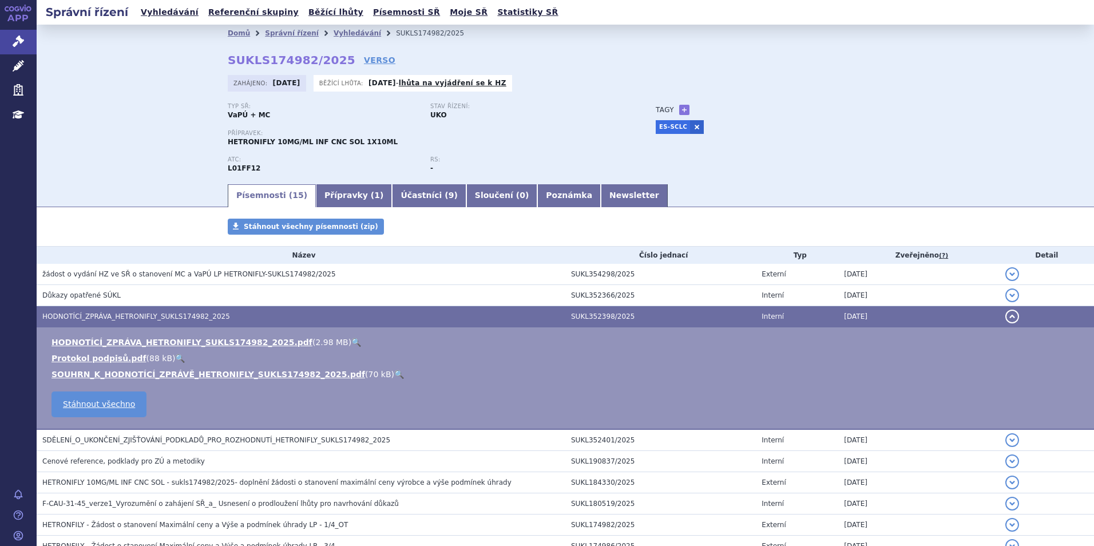
click at [351, 342] on link "🔍" at bounding box center [356, 342] width 10 height 9
click at [349, 33] on link "Vyhledávání" at bounding box center [357, 33] width 47 height 8
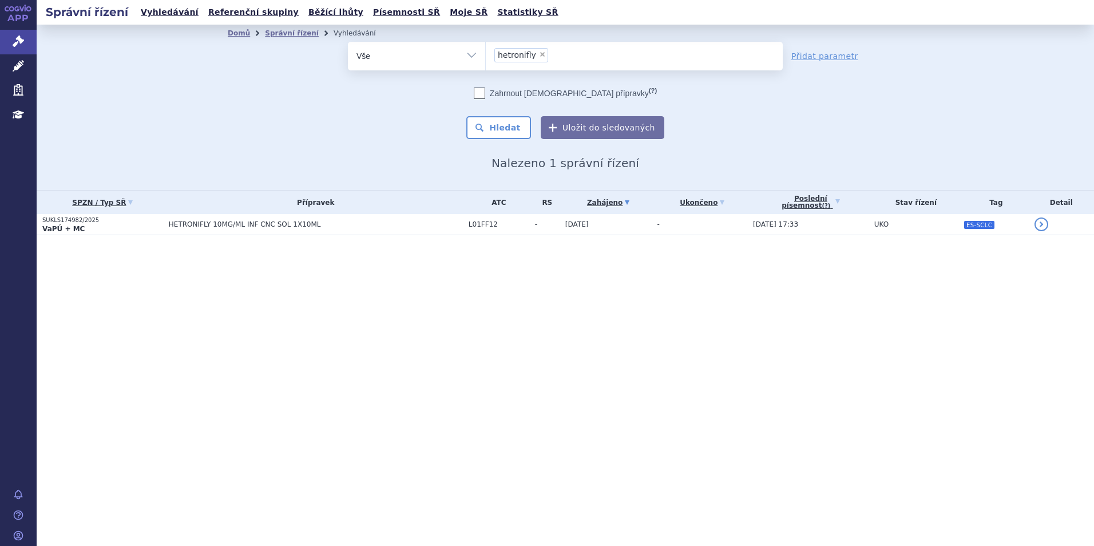
click at [540, 56] on span "×" at bounding box center [542, 54] width 7 height 7
click at [486, 56] on select "hetronifly" at bounding box center [485, 55] width 1 height 29
select select
drag, startPoint x: 540, startPoint y: 56, endPoint x: 523, endPoint y: 56, distance: 16.6
click at [540, 55] on ul at bounding box center [634, 54] width 297 height 24
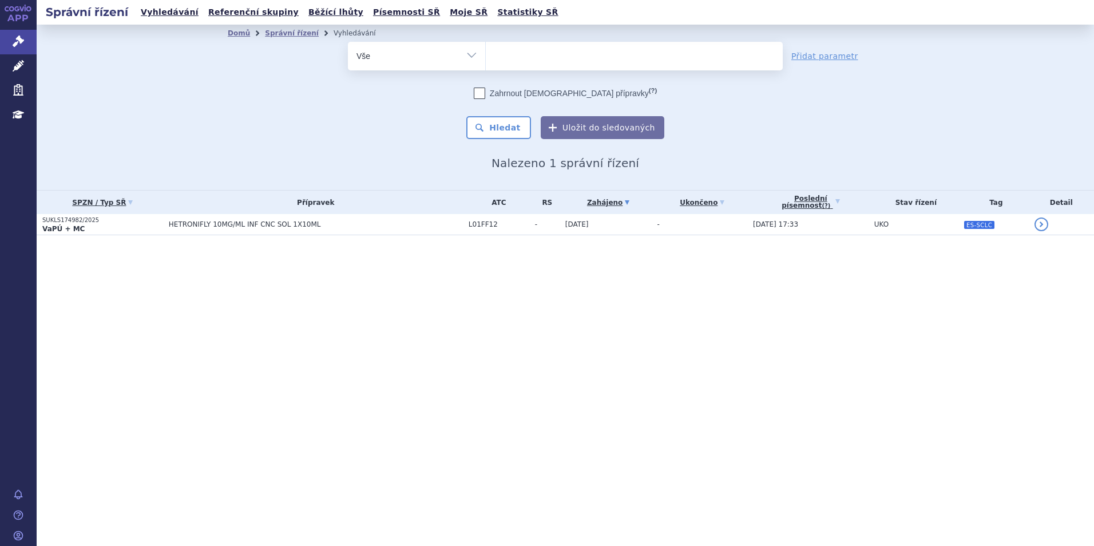
click at [486, 55] on select "hetronifly" at bounding box center [485, 55] width 1 height 29
type input "co"
type input "col"
type input "colum"
type input "columvi"
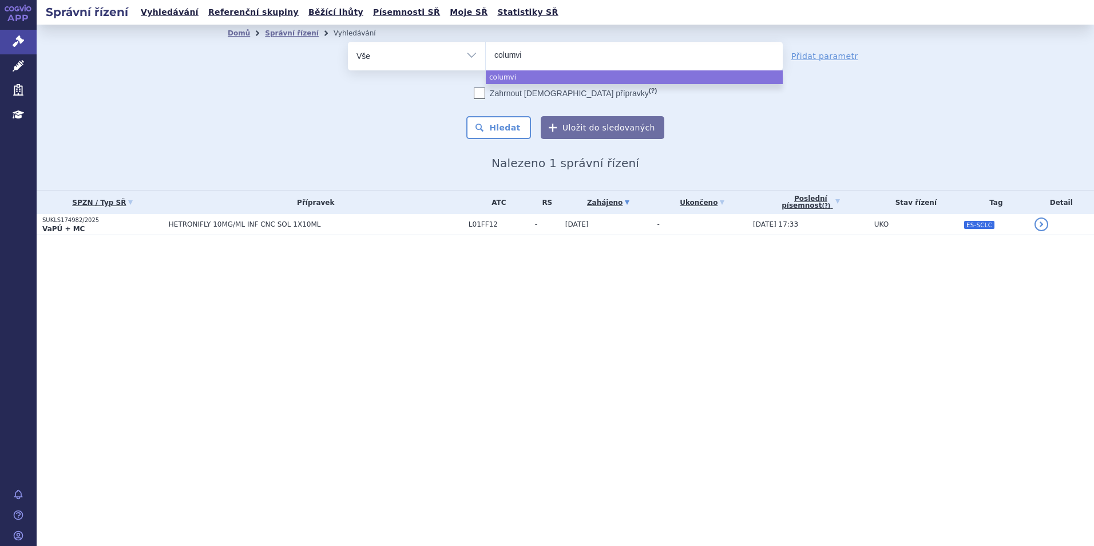
select select "columvi"
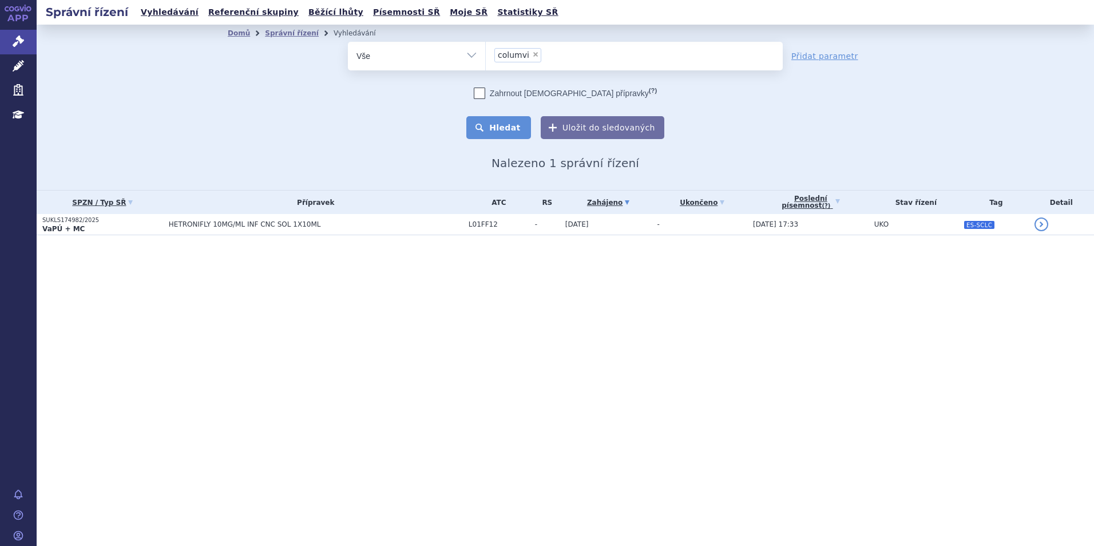
click at [502, 134] on button "Hledat" at bounding box center [498, 127] width 65 height 23
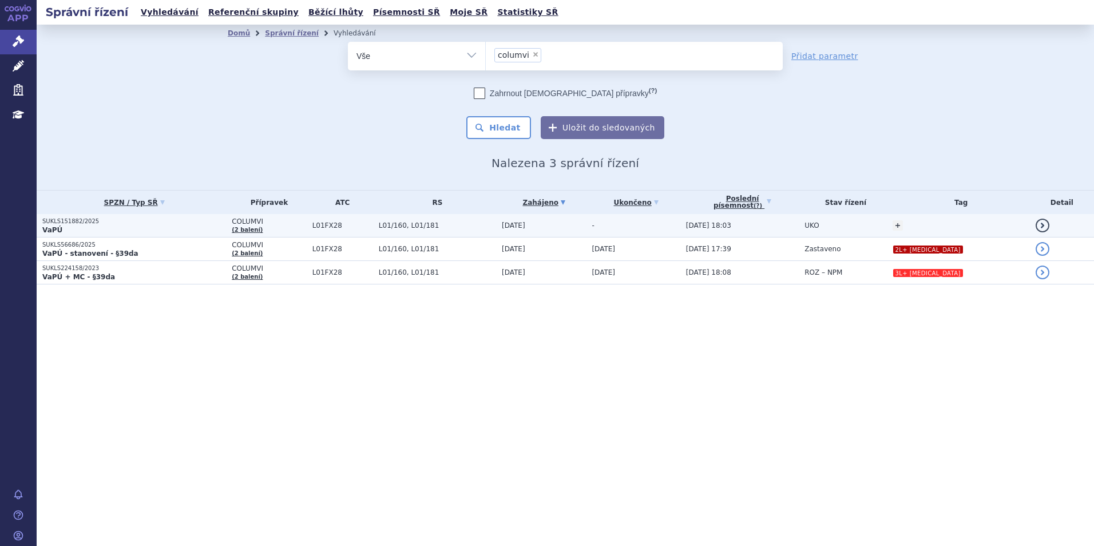
click at [194, 224] on p "SUKLS151882/2025" at bounding box center [134, 221] width 184 height 8
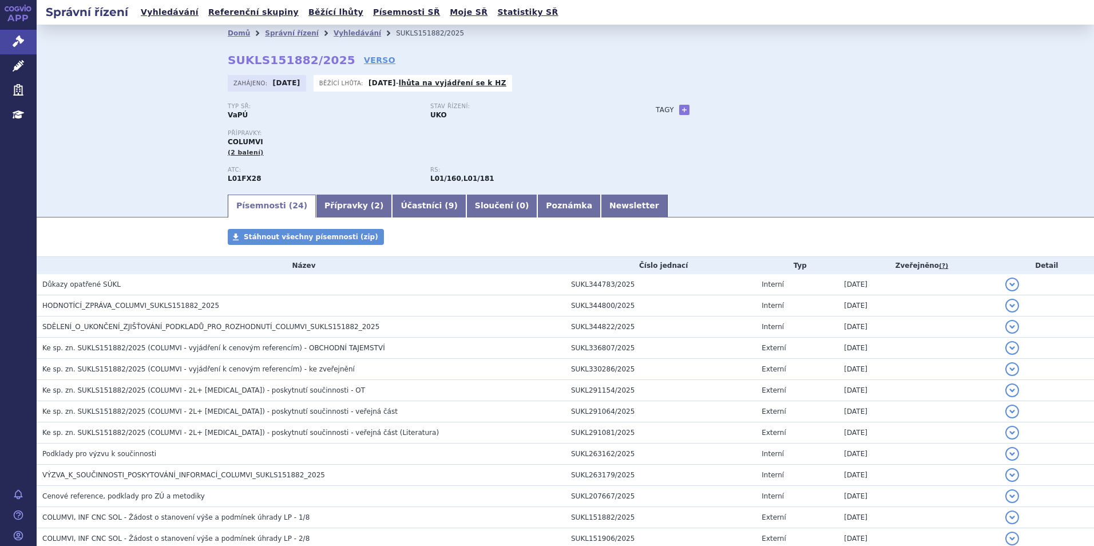
click at [125, 116] on div "Domů Správní řízení Vyhledávání SUKLS151882/2025 SUKLS151882/2025 VERSO [GEOGRA…" at bounding box center [566, 109] width 1058 height 168
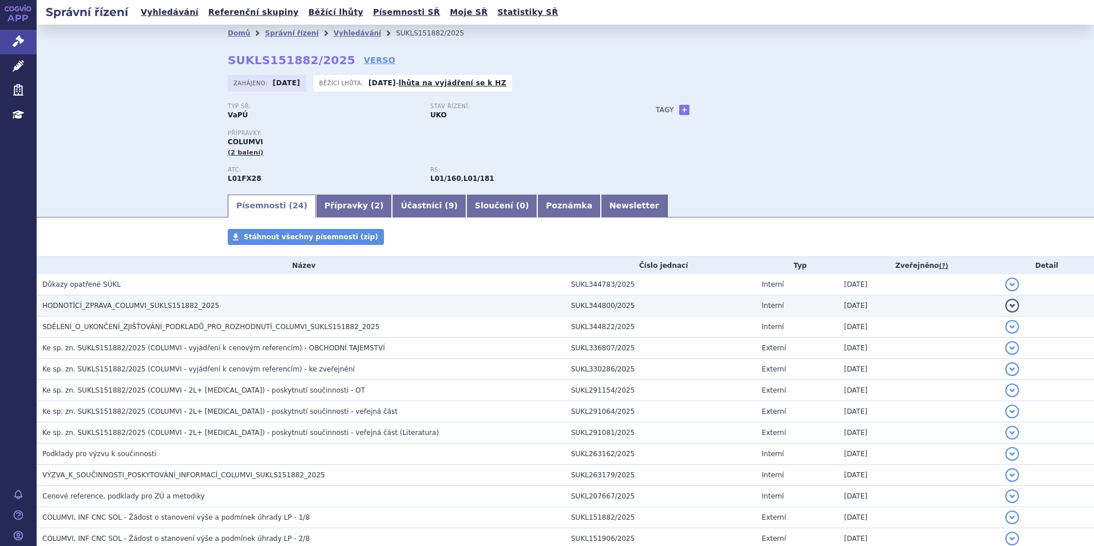
click at [92, 310] on span "HODNOTÍCÍ_ZPRÁVA_COLUMVI_SUKLS151882_2025" at bounding box center [130, 306] width 177 height 8
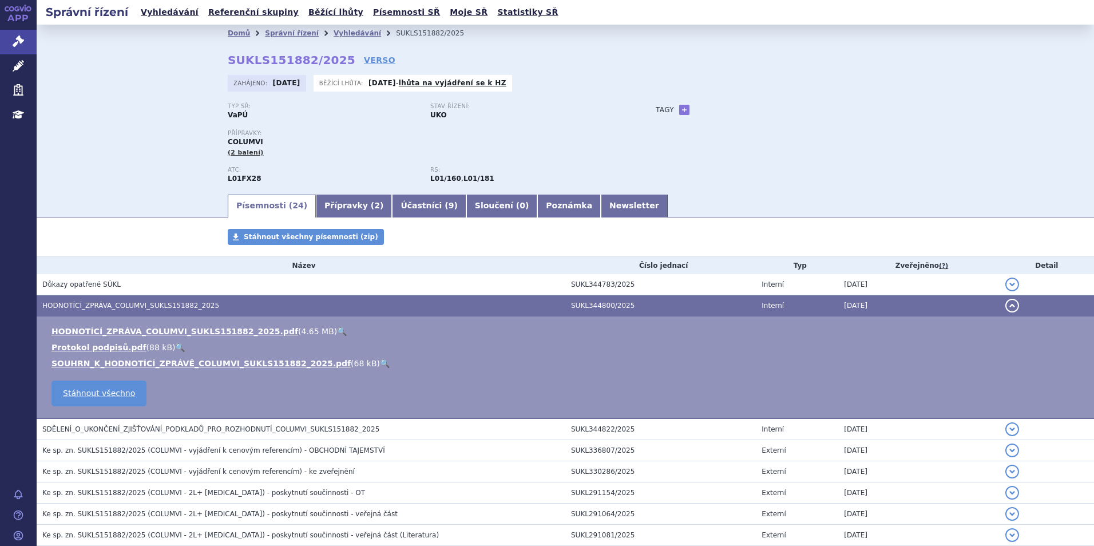
click at [337, 332] on link "🔍" at bounding box center [342, 331] width 10 height 9
